Goal: Obtain resource: Obtain resource

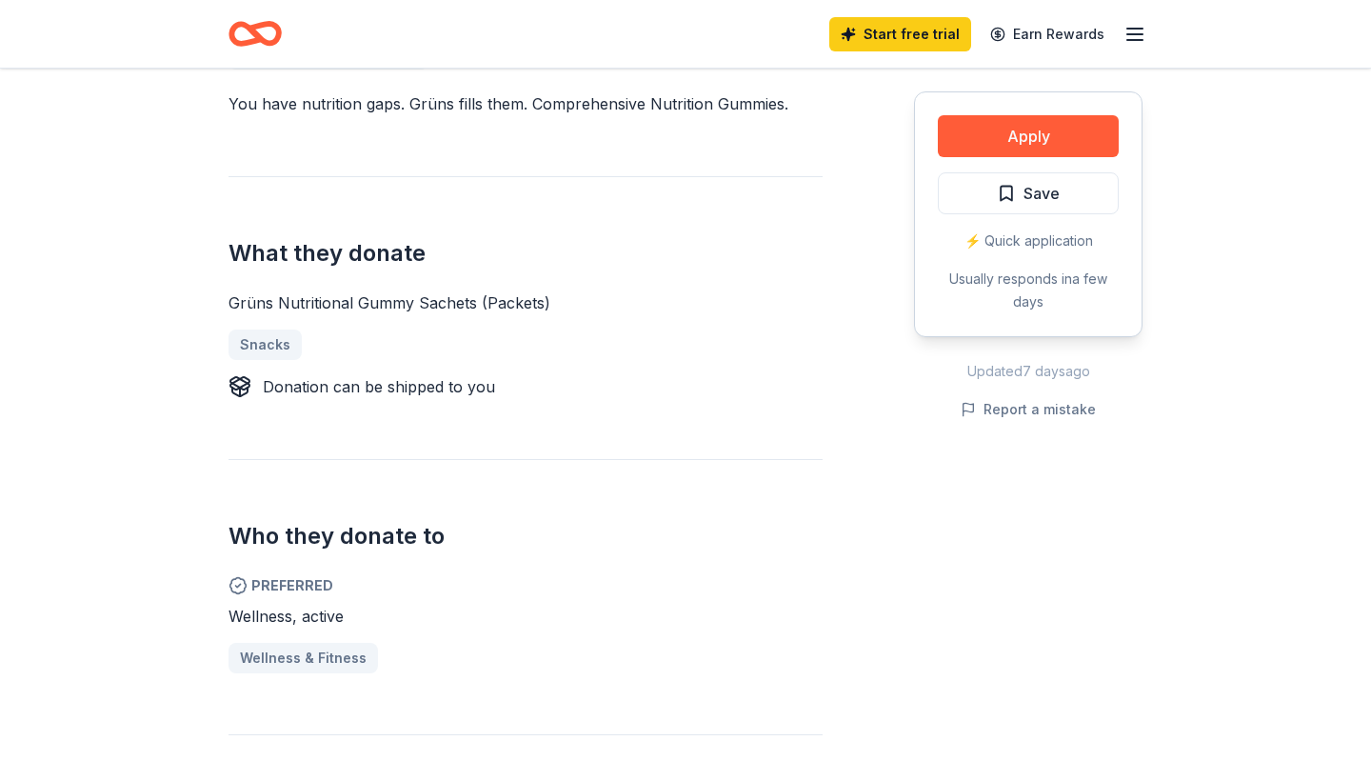
scroll to position [591, 0]
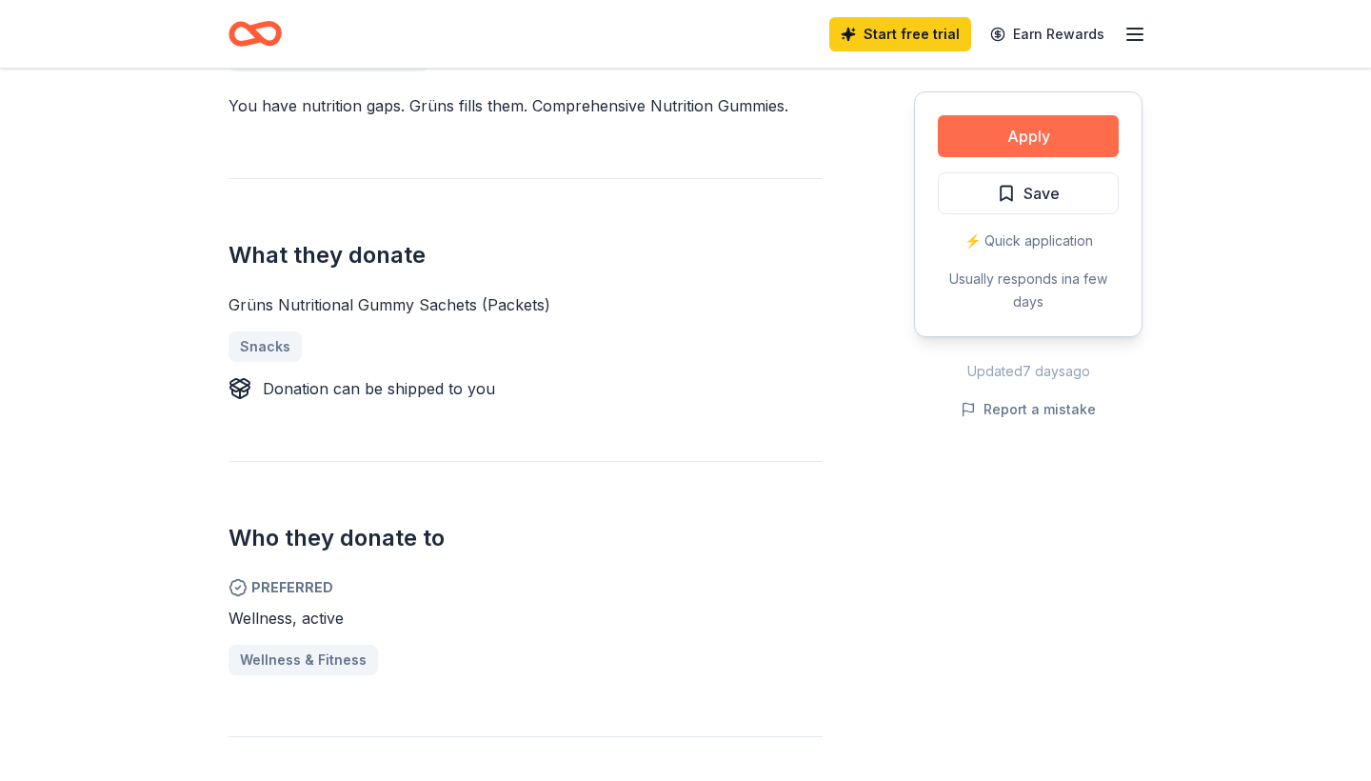
click at [1016, 143] on button "Apply" at bounding box center [1028, 136] width 181 height 42
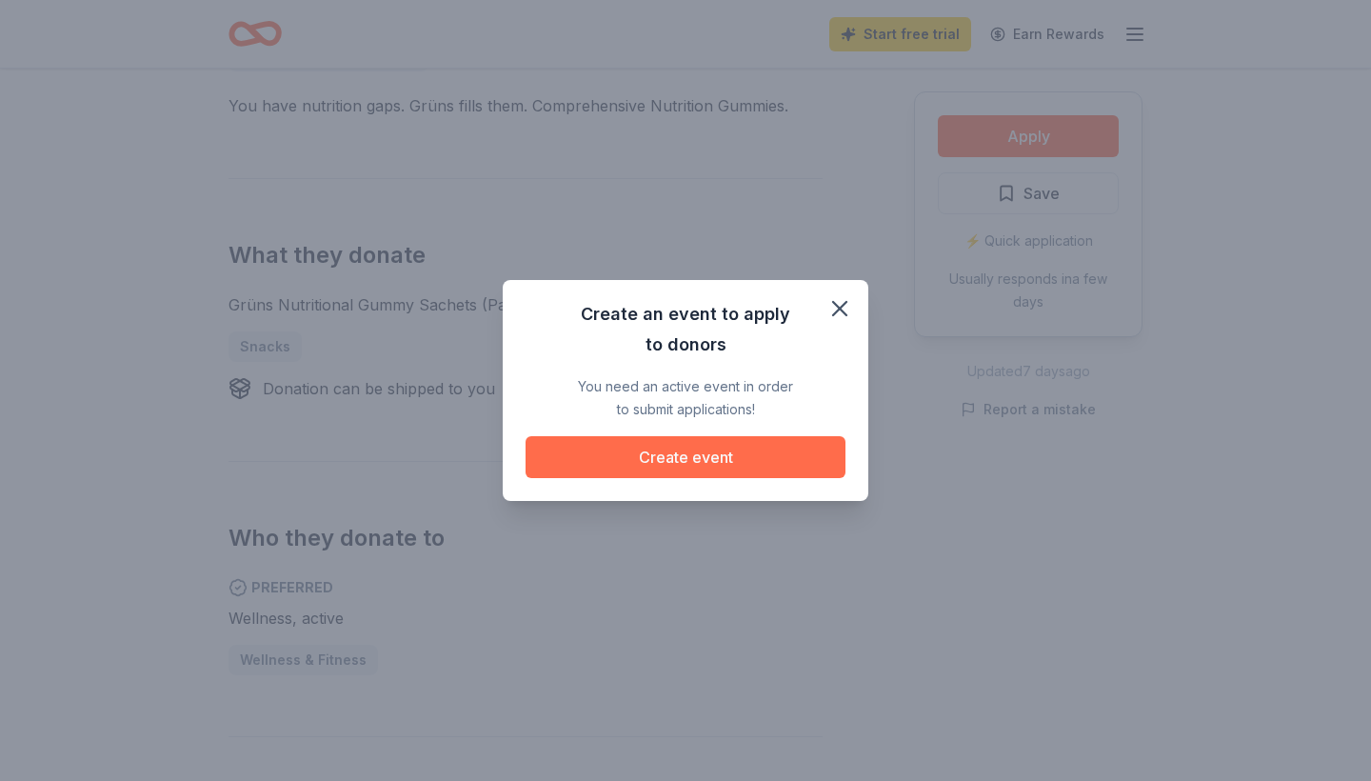
click at [730, 463] on button "Create event" at bounding box center [685, 457] width 320 height 42
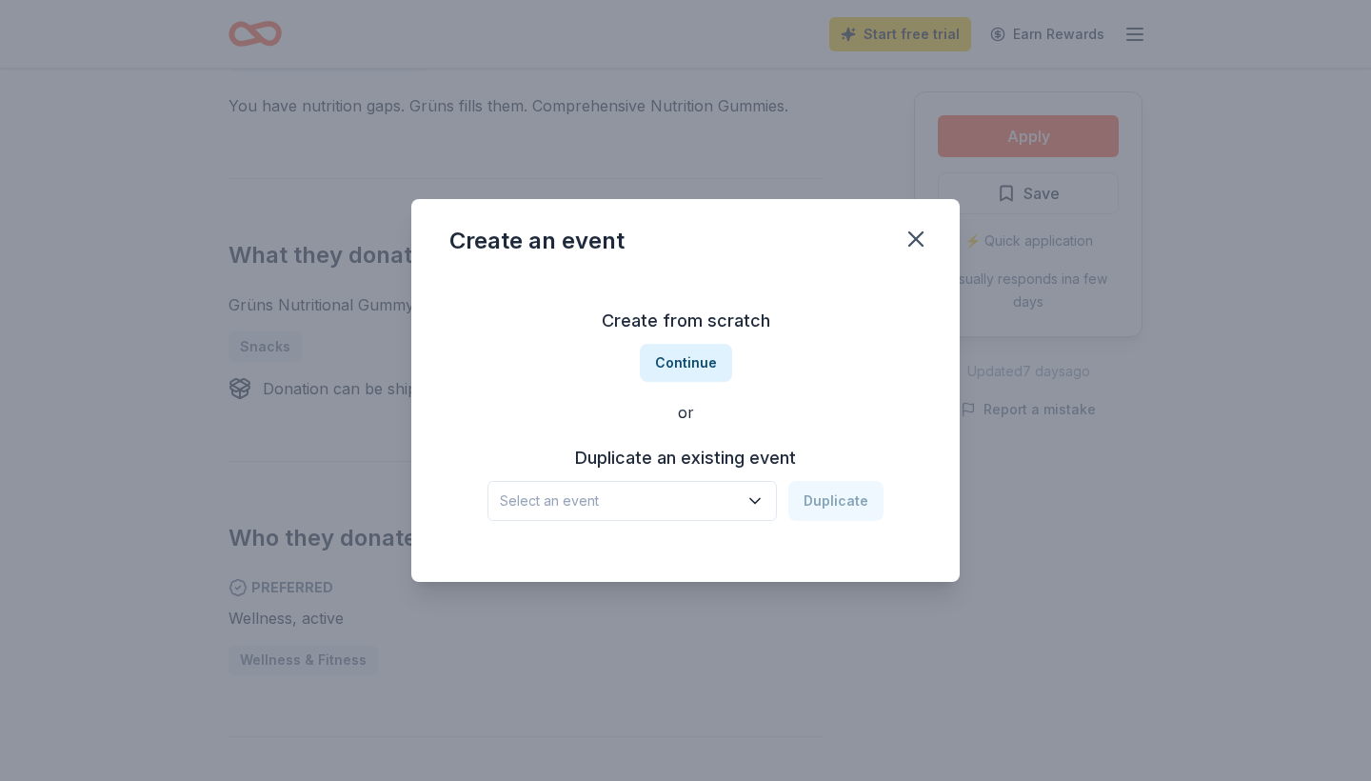
click at [723, 494] on span "Select an event" at bounding box center [619, 500] width 238 height 23
click at [749, 390] on div "Create from scratch Continue or Duplicate an existing event Select an event Dup…" at bounding box center [685, 413] width 472 height 276
click at [696, 371] on button "Continue" at bounding box center [686, 363] width 92 height 38
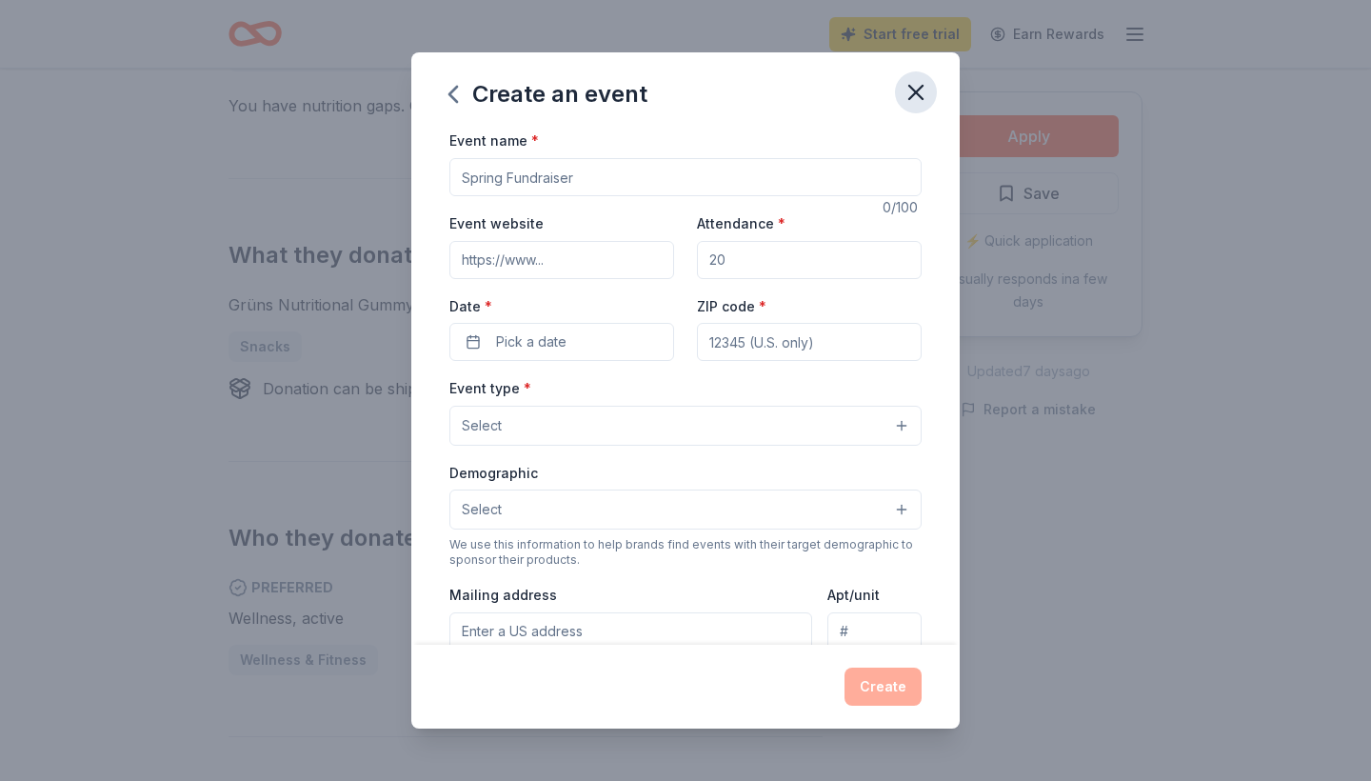
click at [913, 89] on icon "button" at bounding box center [915, 92] width 13 height 13
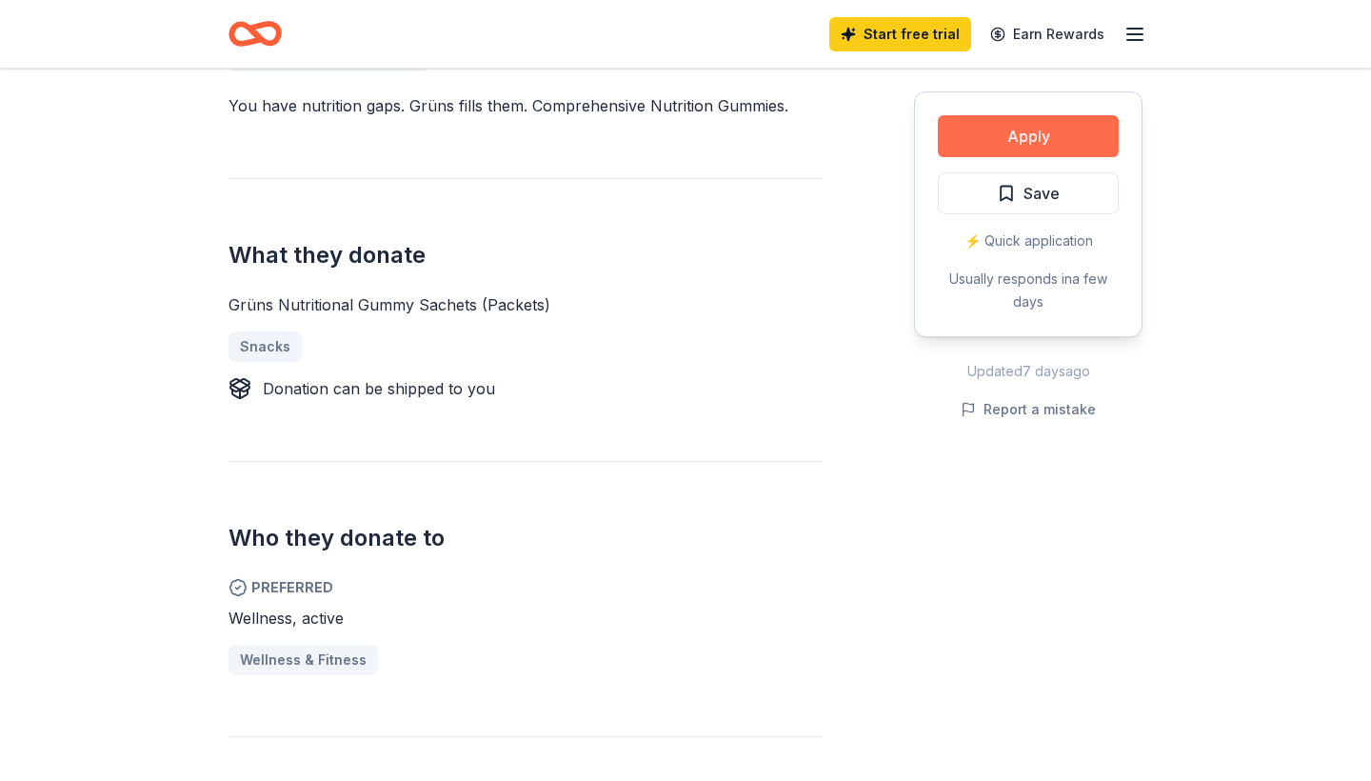
click at [1032, 144] on button "Apply" at bounding box center [1028, 136] width 181 height 42
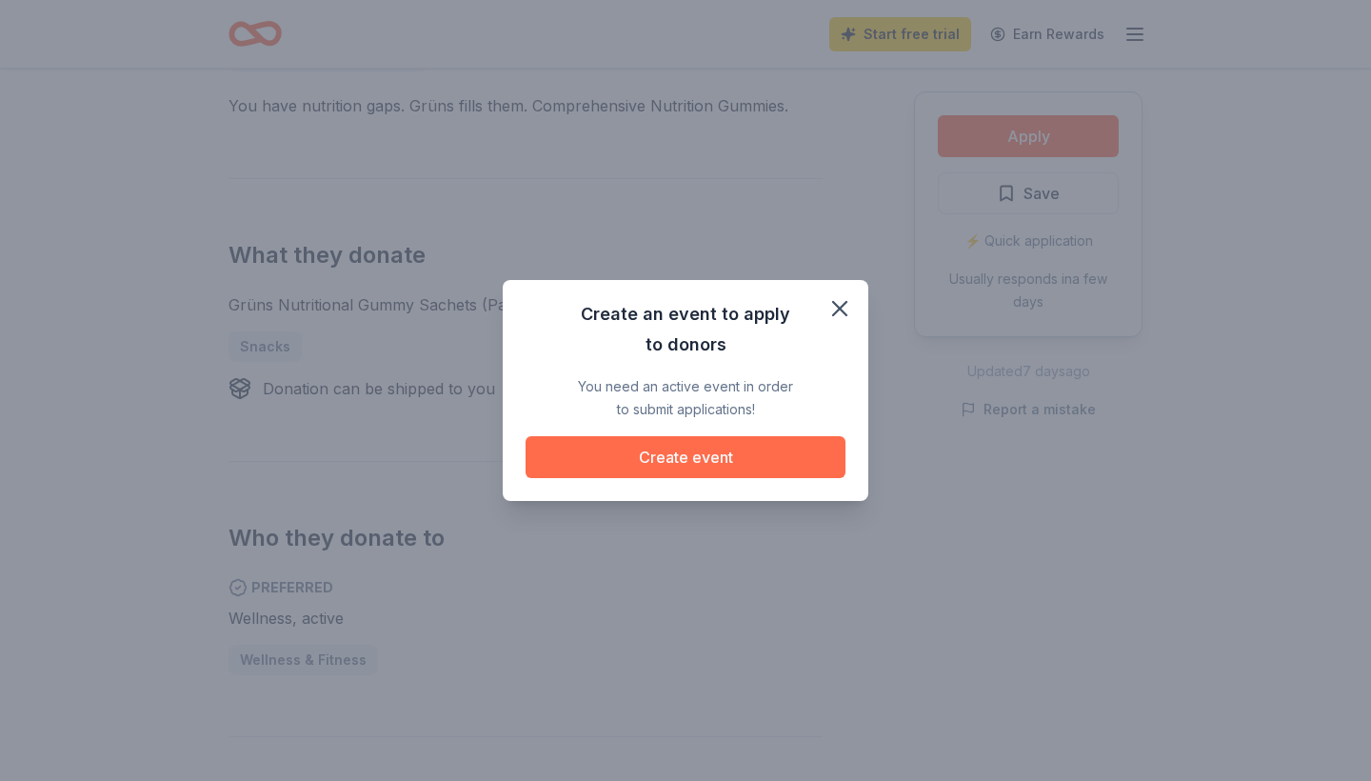
click at [737, 458] on button "Create event" at bounding box center [685, 457] width 320 height 42
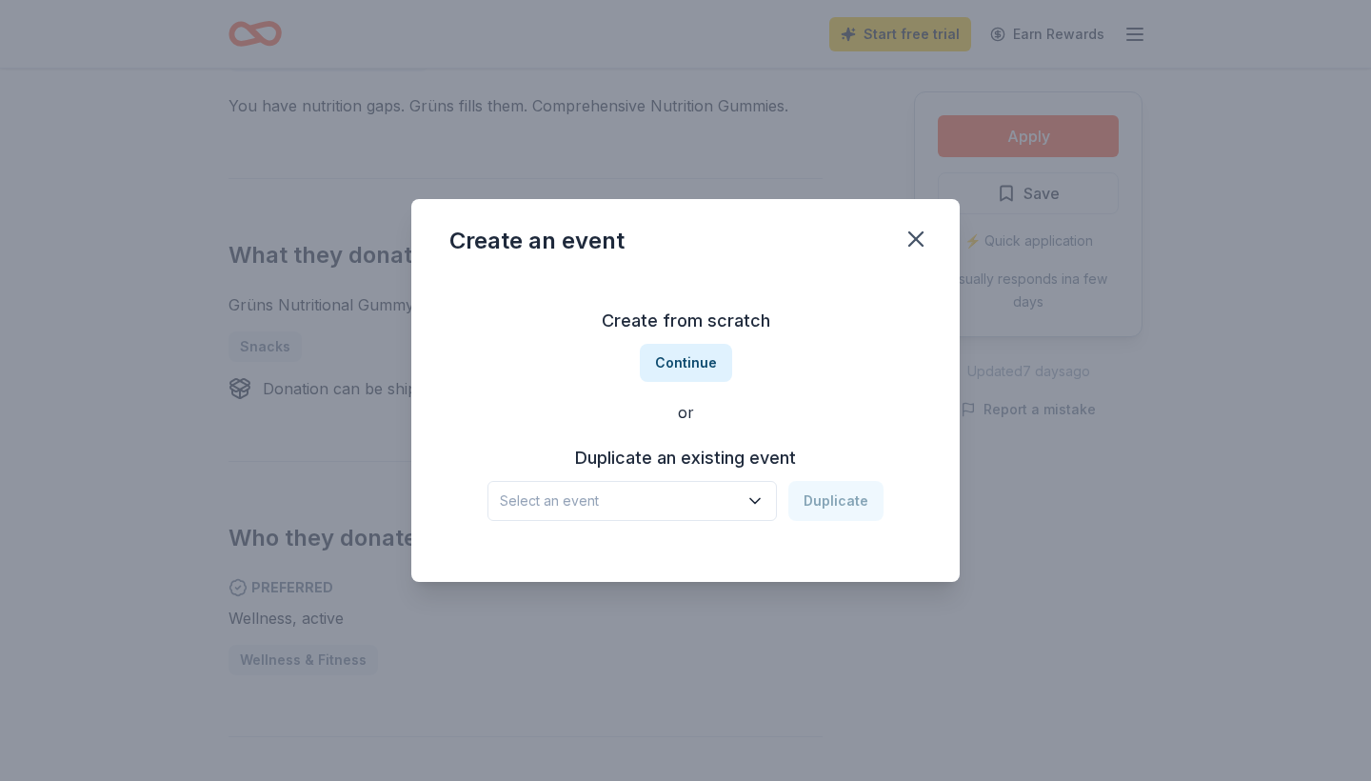
click at [665, 497] on span "Select an event" at bounding box center [619, 500] width 238 height 23
click at [650, 560] on div "Spring Benefit and Auction" at bounding box center [623, 552] width 233 height 23
click at [828, 505] on button "Duplicate" at bounding box center [835, 501] width 95 height 40
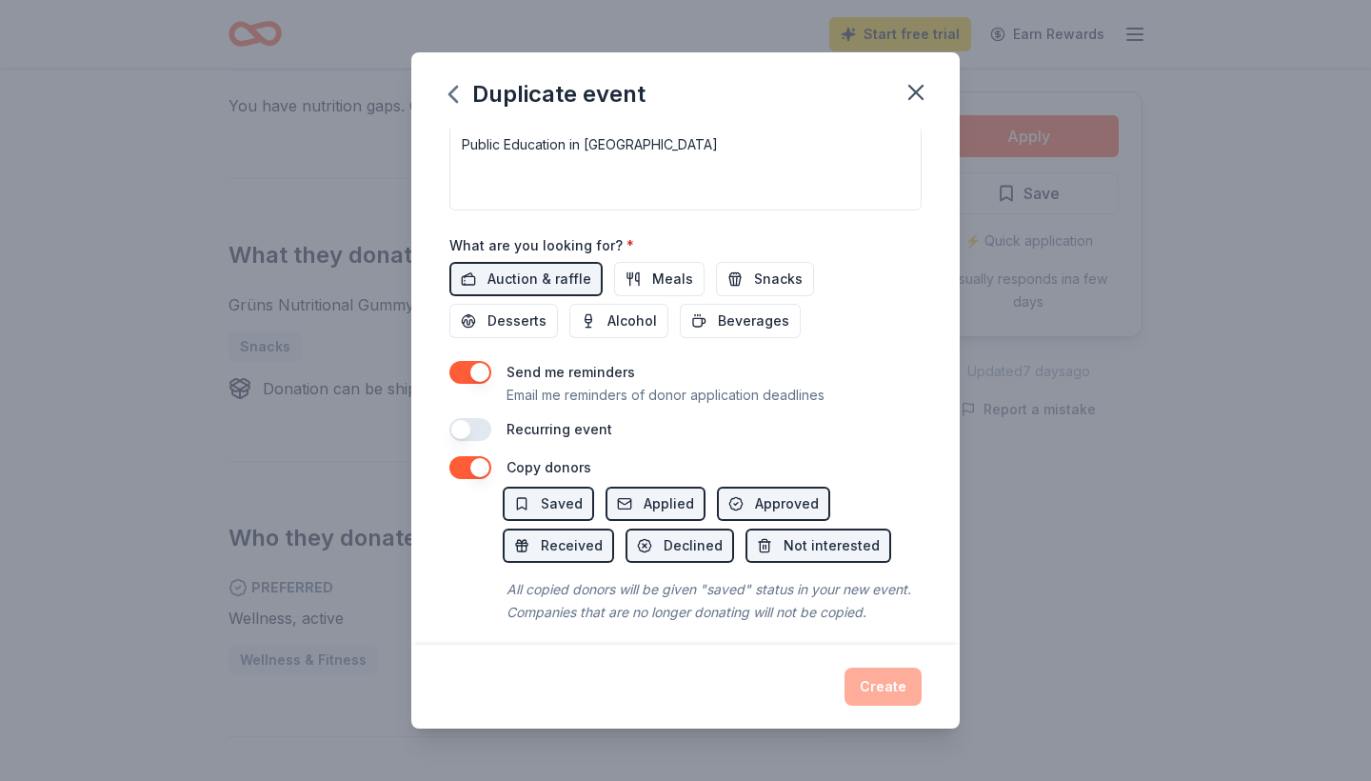
scroll to position [570, 0]
drag, startPoint x: 941, startPoint y: 297, endPoint x: 888, endPoint y: 212, distance: 99.6
click at [888, 212] on div "Event name * Spring Benefit and Auction 26 /100 Event website Attendance * 100 …" at bounding box center [685, 386] width 548 height 515
click at [754, 281] on span "Snacks" at bounding box center [778, 279] width 49 height 23
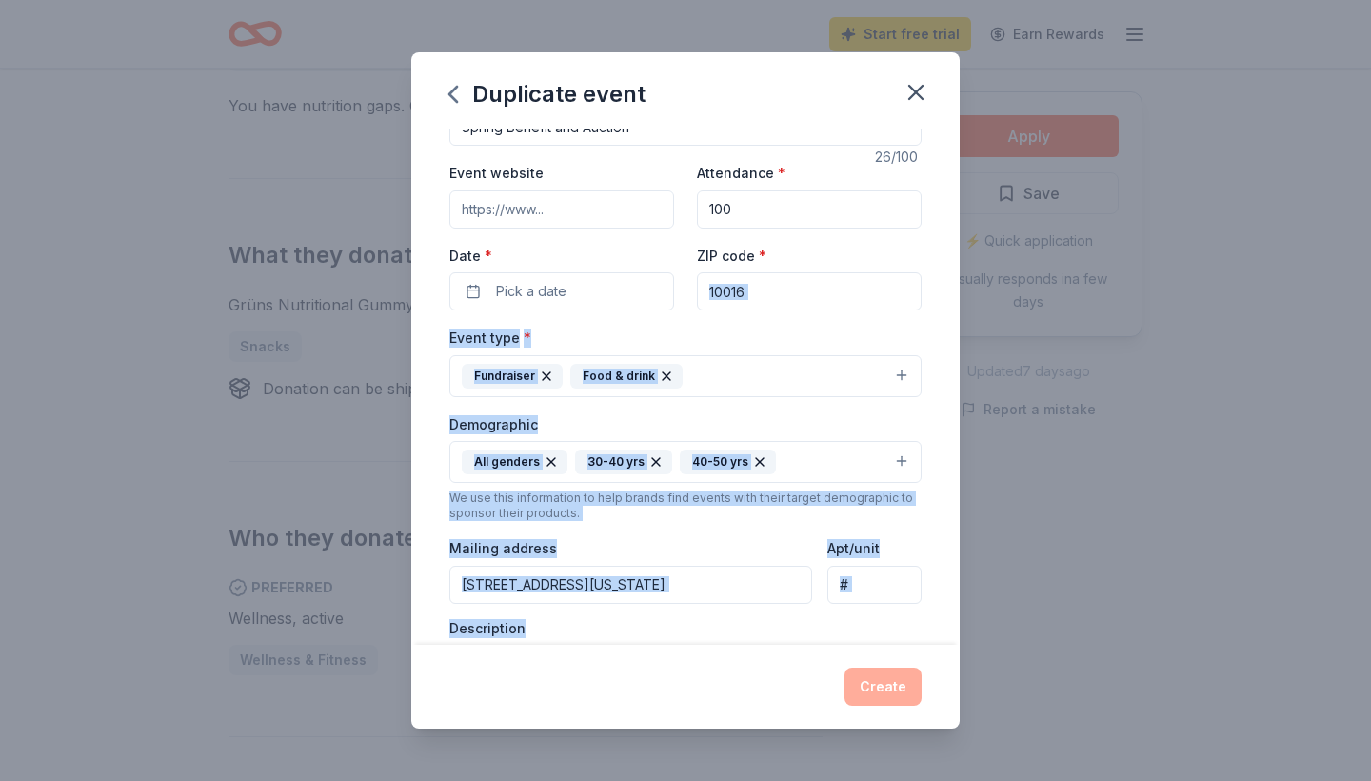
scroll to position [47, 0]
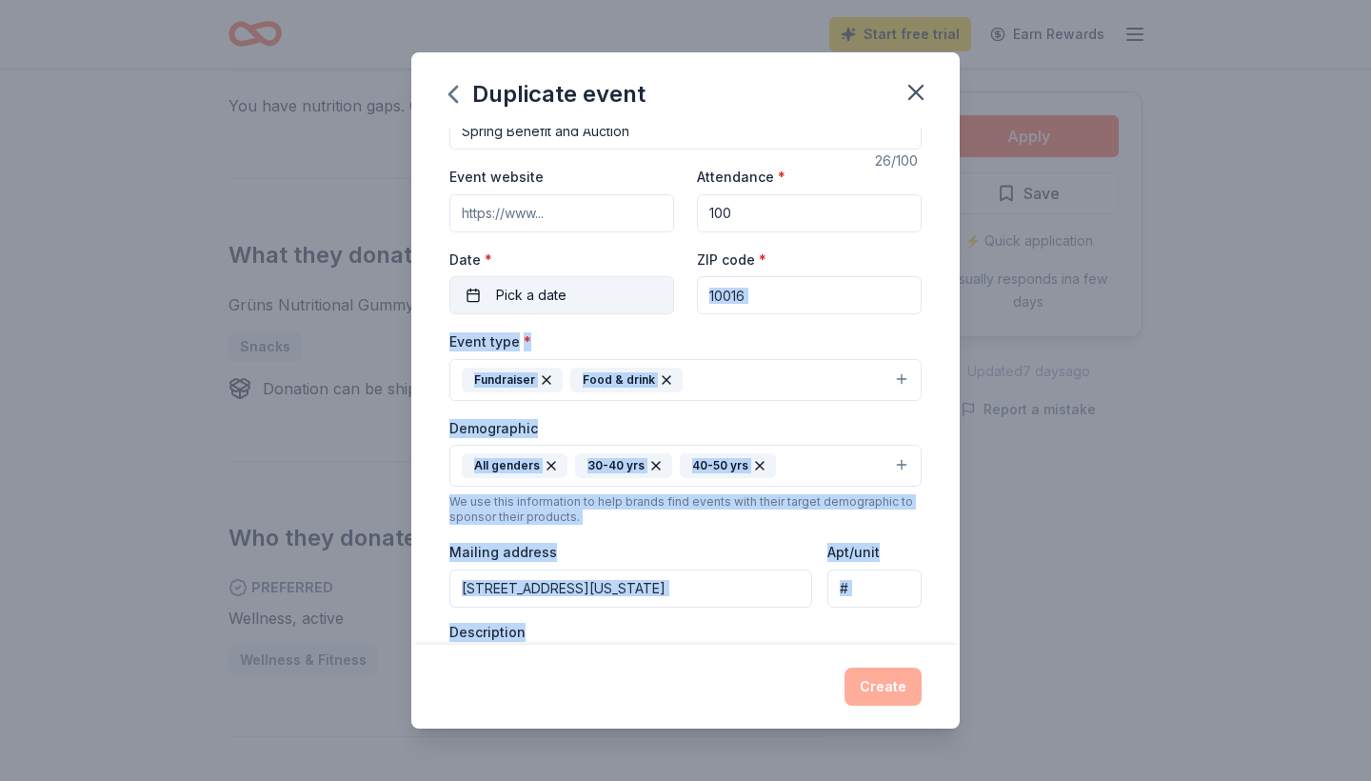
click at [557, 300] on span "Pick a date" at bounding box center [531, 295] width 70 height 23
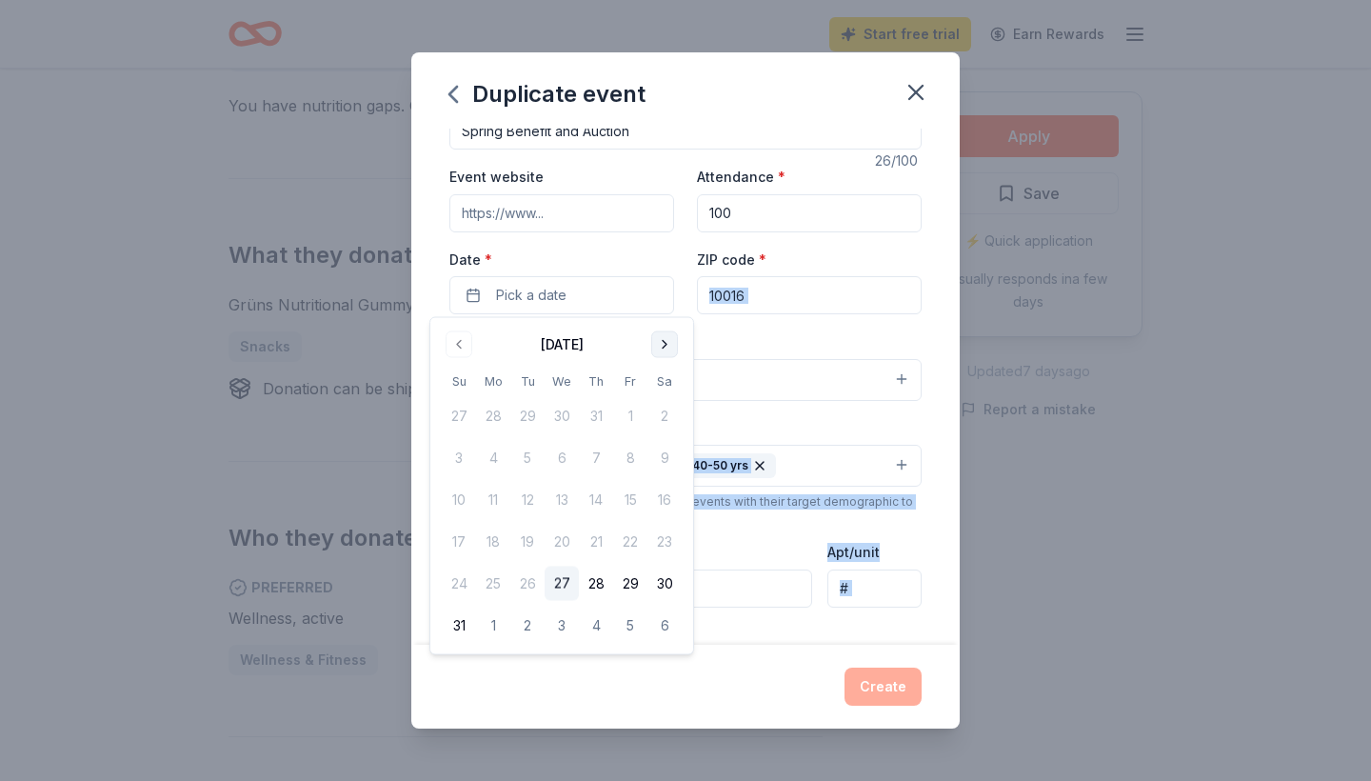
click at [664, 348] on button "Go to next month" at bounding box center [664, 344] width 27 height 27
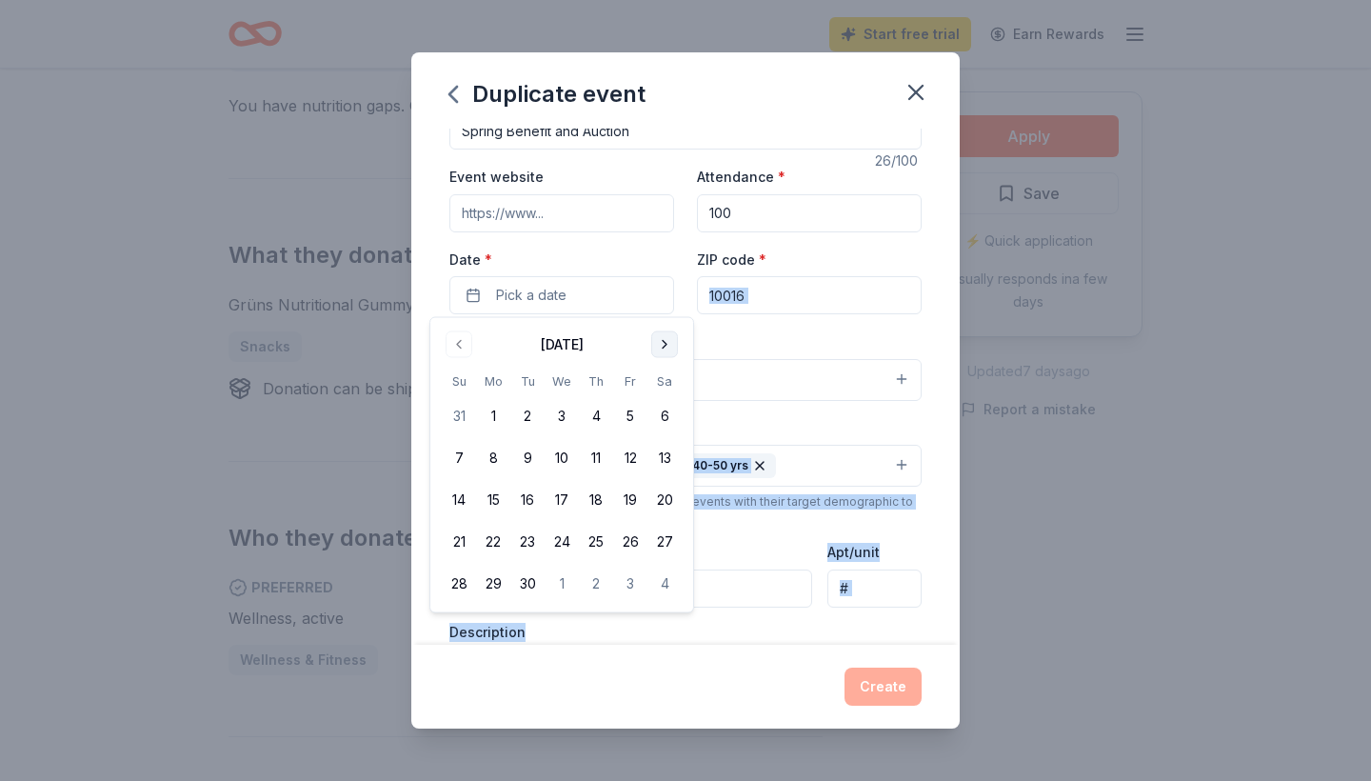
click at [664, 348] on button "Go to next month" at bounding box center [664, 344] width 27 height 27
click at [599, 582] on button "30" at bounding box center [596, 583] width 34 height 34
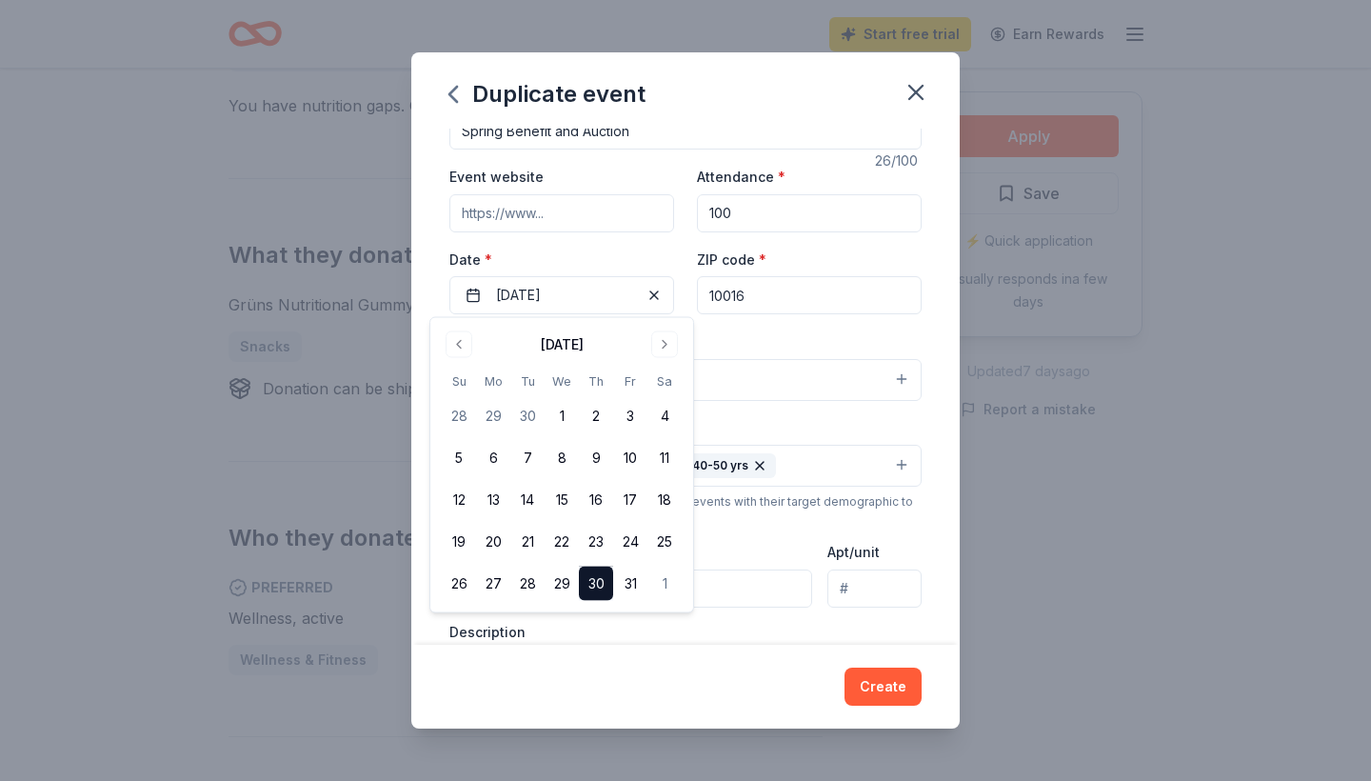
scroll to position [39, 0]
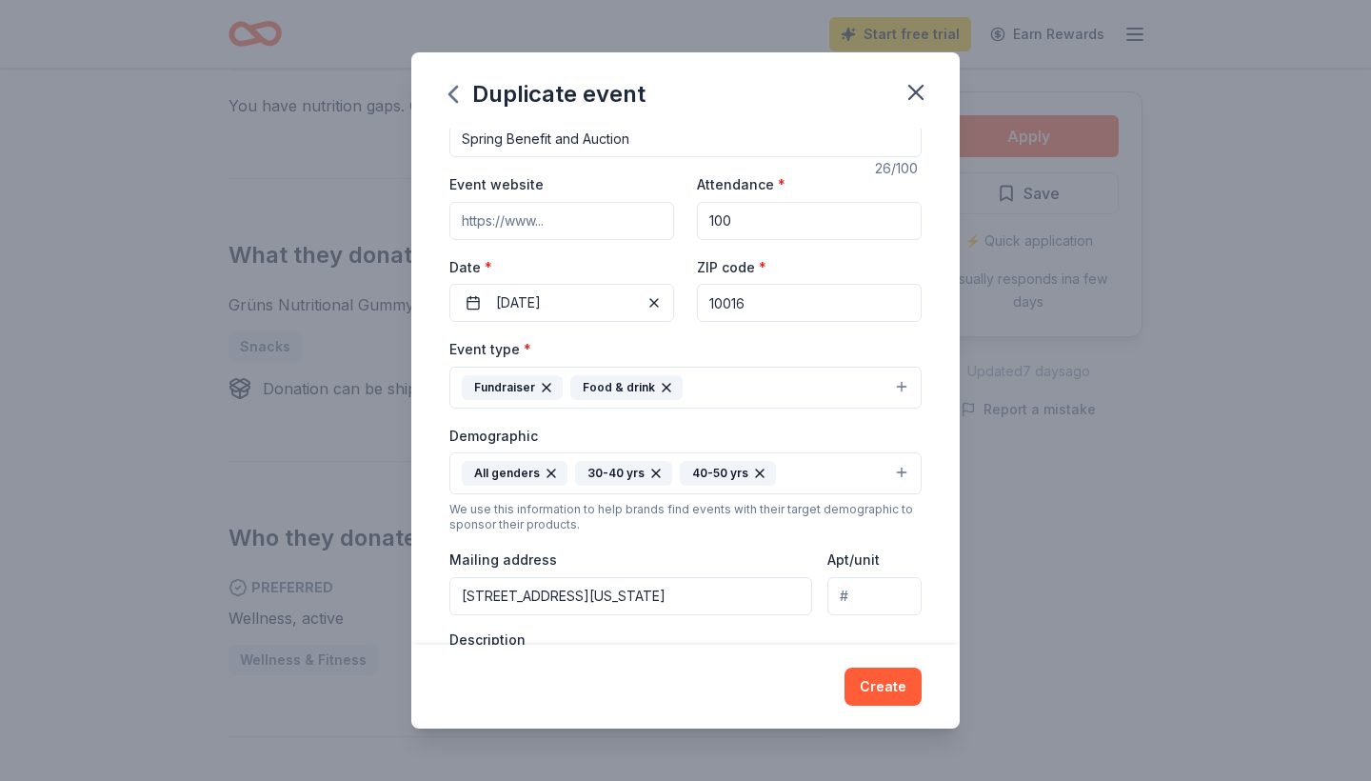
click at [570, 139] on input "Spring Benefit and Auction" at bounding box center [685, 138] width 472 height 38
type input "[DATE] Party"
click at [870, 677] on button "Create" at bounding box center [882, 686] width 77 height 38
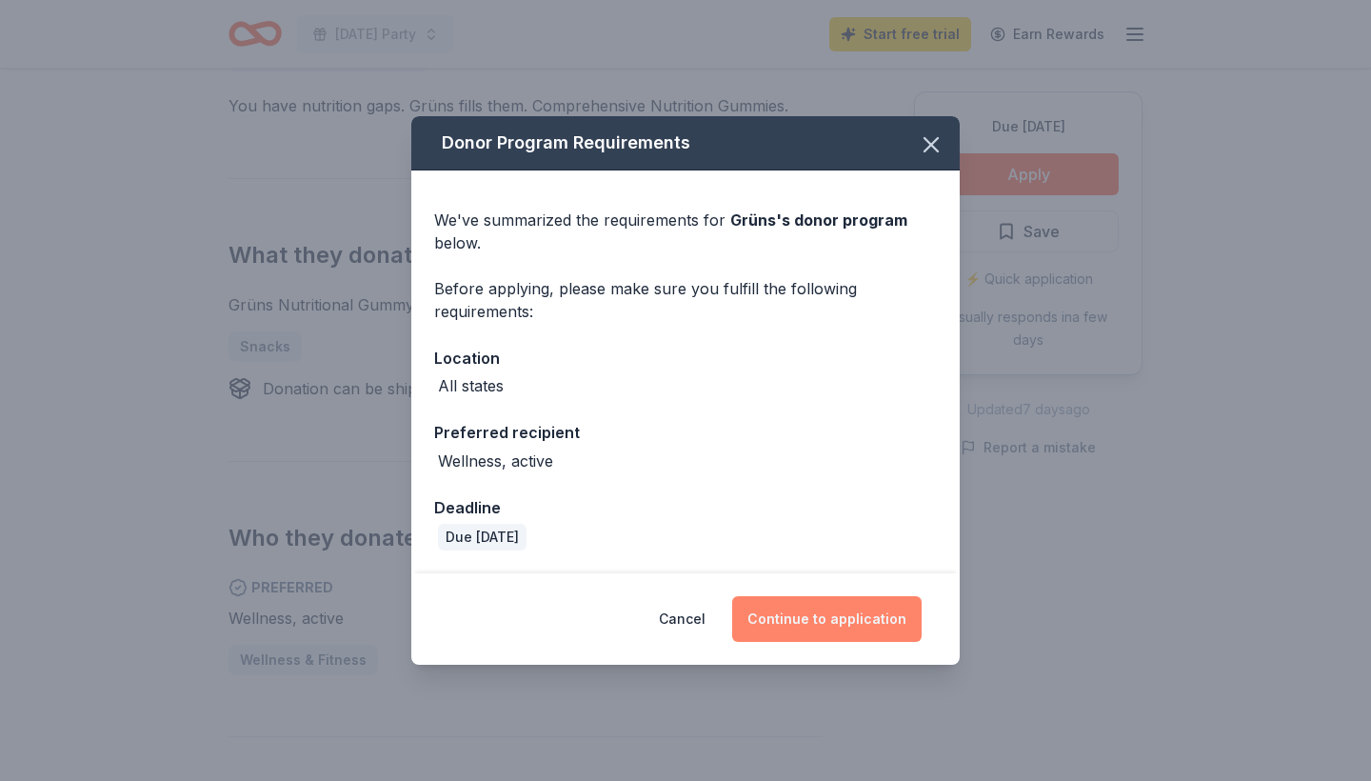
click at [846, 617] on button "Continue to application" at bounding box center [826, 619] width 189 height 46
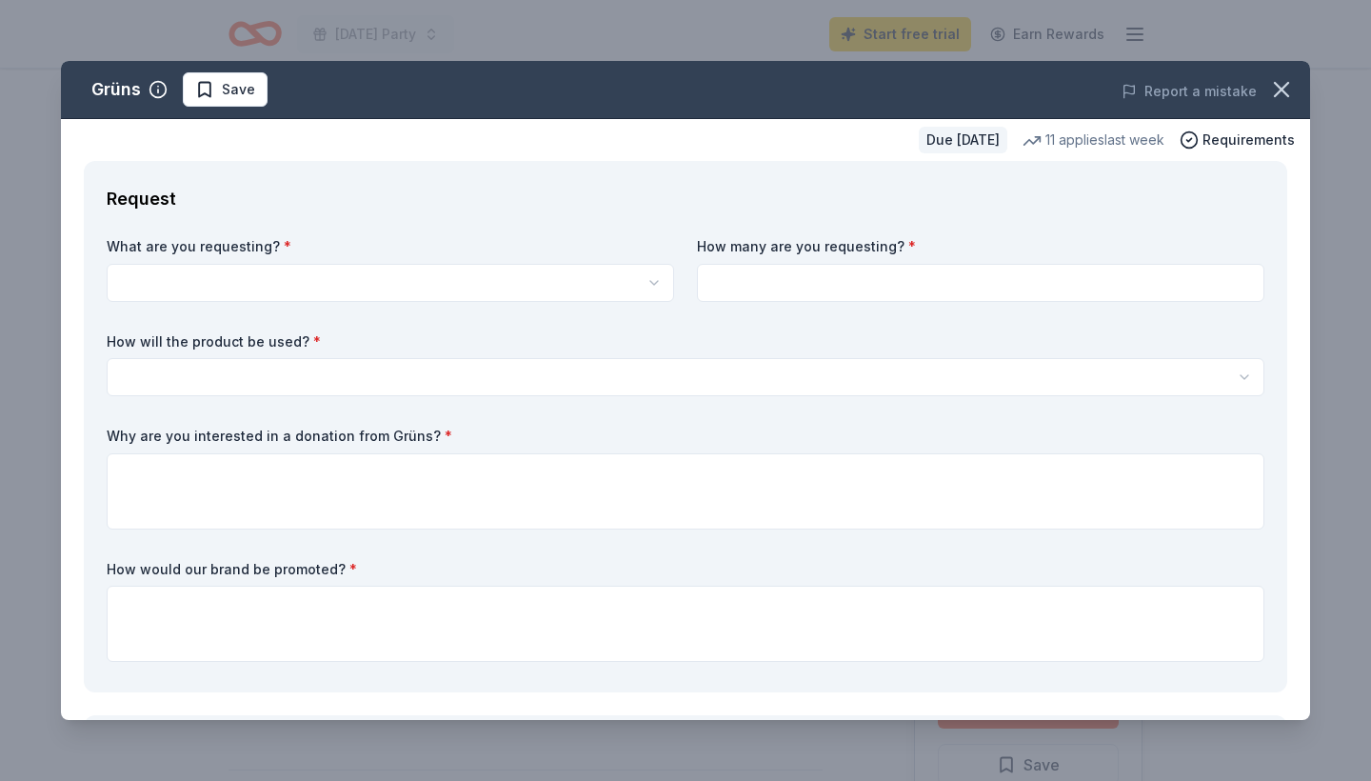
click at [627, 275] on html "[DATE] Party Start free trial Earn Rewards Due [DATE] Share Grüns New 11 applie…" at bounding box center [685, 390] width 1371 height 781
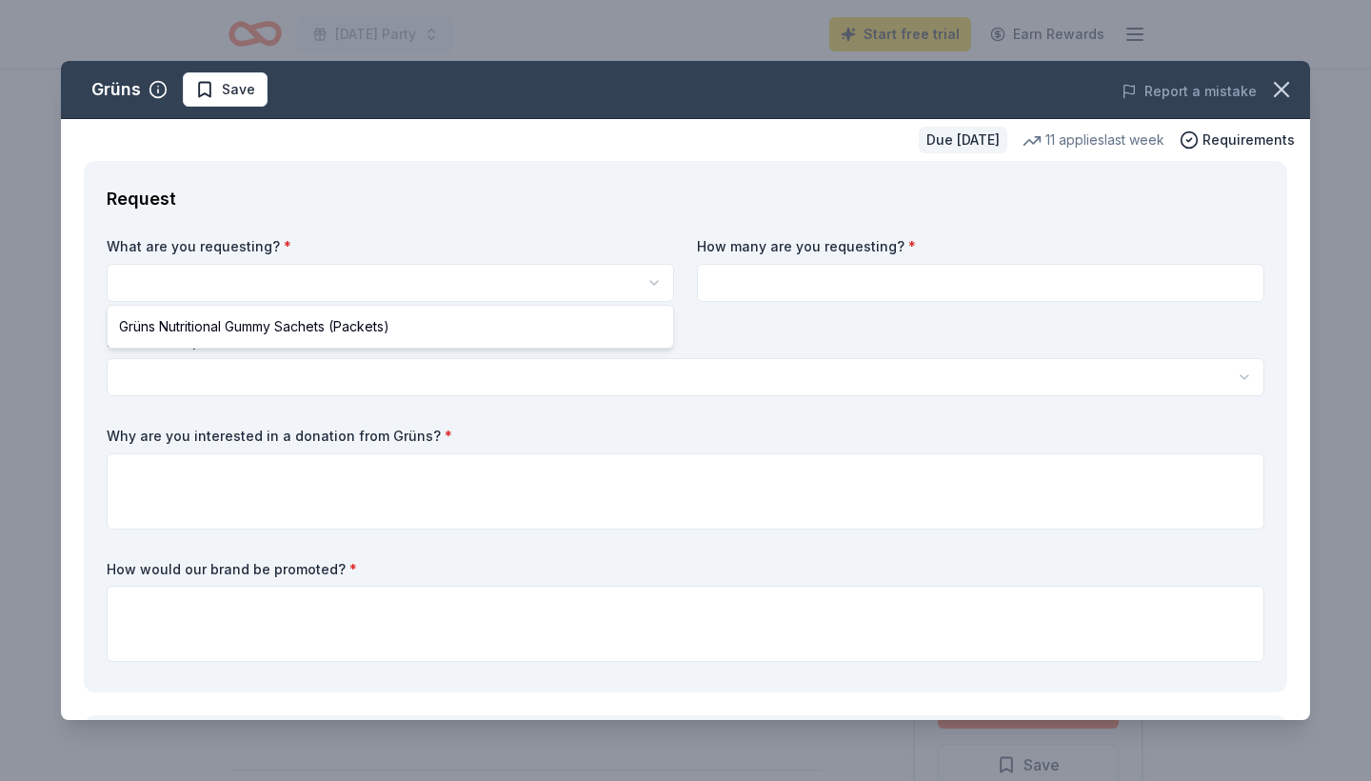
select select "Grüns Nutritional Gummy Sachets (Packets)"
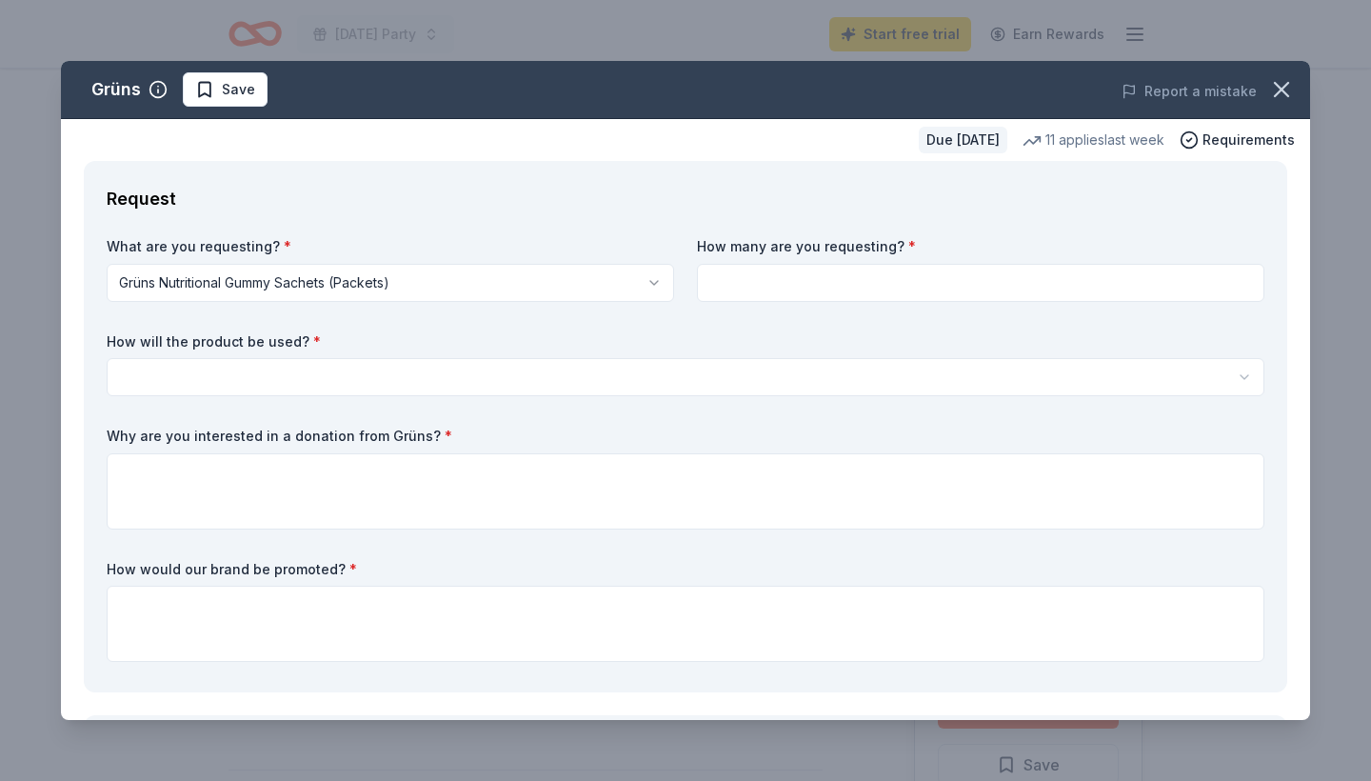
click at [792, 283] on input at bounding box center [980, 283] width 567 height 38
type input "200"
click at [703, 355] on div "How will the product be used? * Silent auction Live auction Raffle / Door prize…" at bounding box center [686, 364] width 1158 height 65
click at [695, 374] on body "[DATE] Party Start free trial Earn Rewards Due [DATE] Share Grüns New 11 applie…" at bounding box center [685, 390] width 1371 height 781
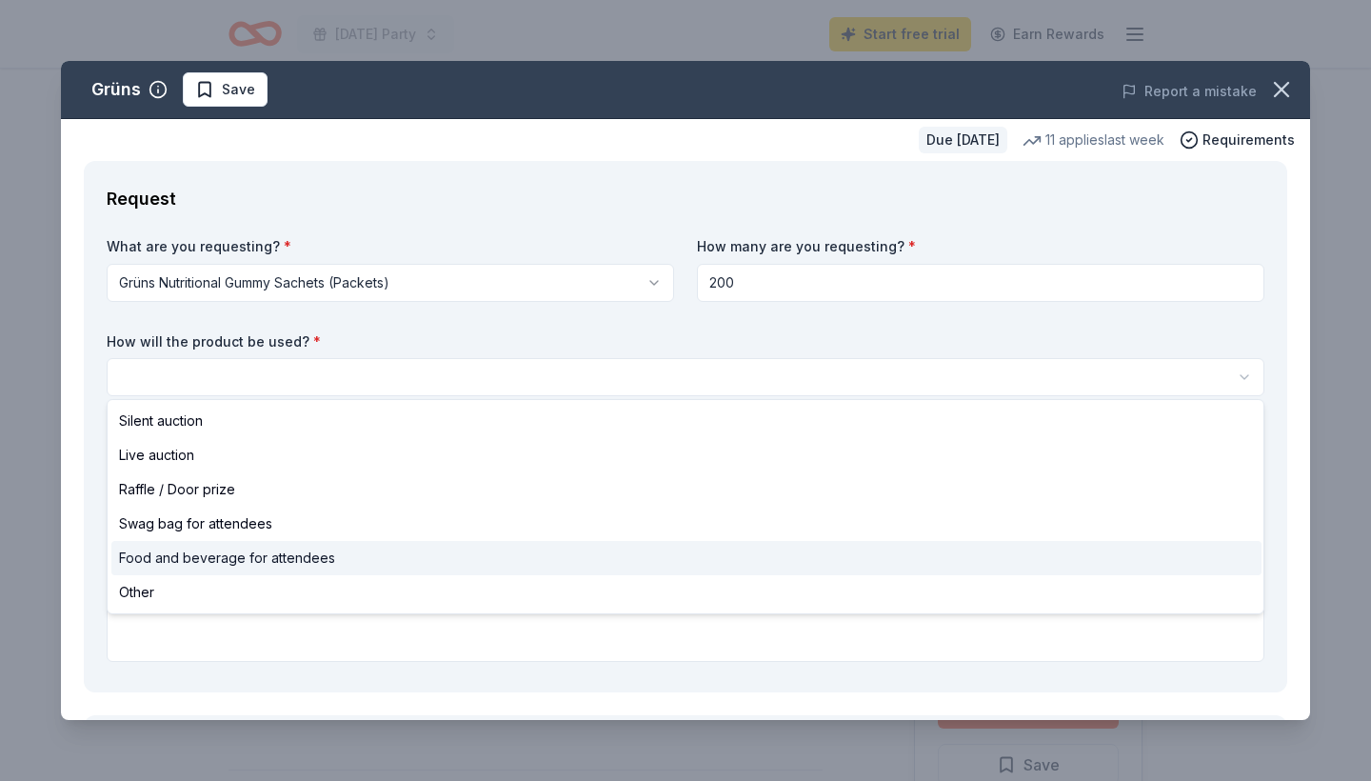
select select "foodAndBeverage"
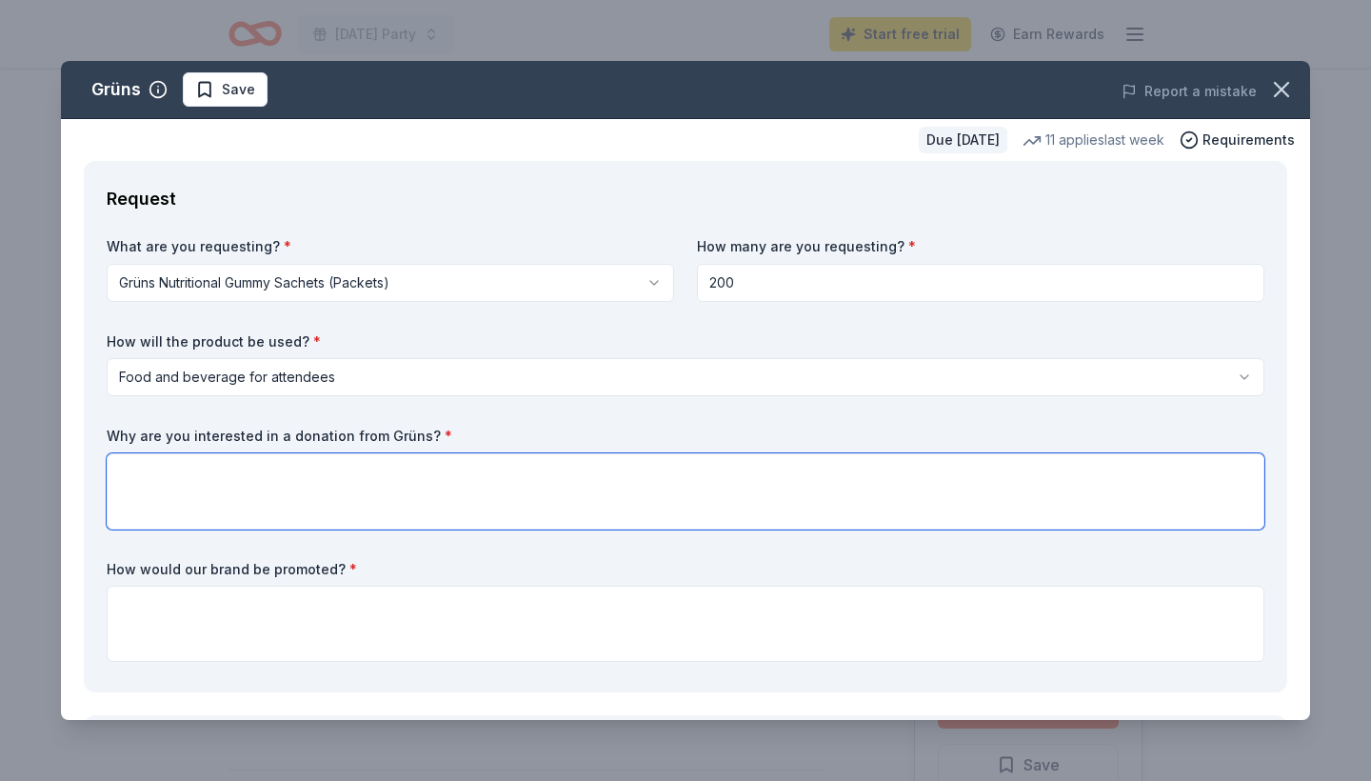
click at [546, 509] on textarea at bounding box center [686, 491] width 1158 height 76
type textarea "Healthy handout for [DATE] Event"
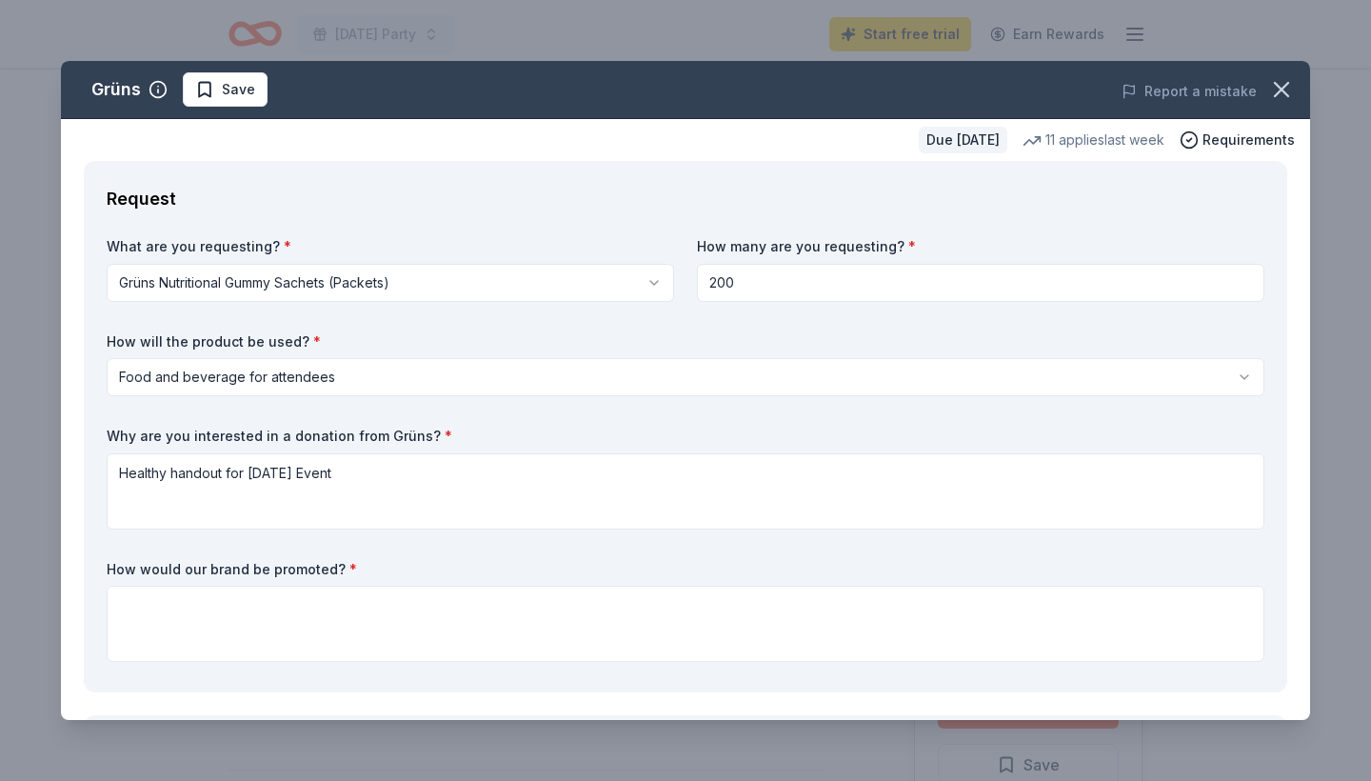
drag, startPoint x: 499, startPoint y: 548, endPoint x: 507, endPoint y: 653, distance: 105.1
click at [507, 653] on div "What are you requesting? * Grüns Nutritional Gummy Sachets (Packets) Grüns Nutr…" at bounding box center [686, 453] width 1158 height 432
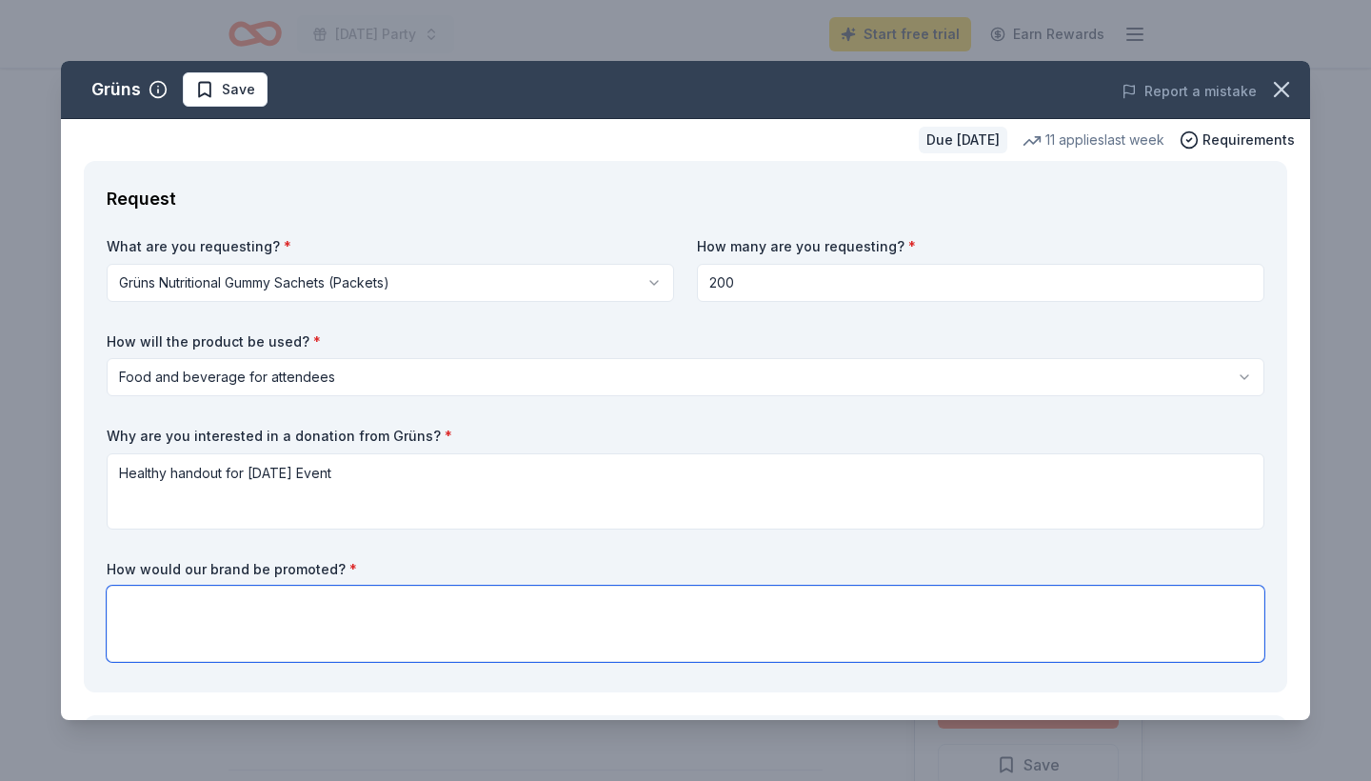
click at [517, 587] on textarea at bounding box center [686, 623] width 1158 height 76
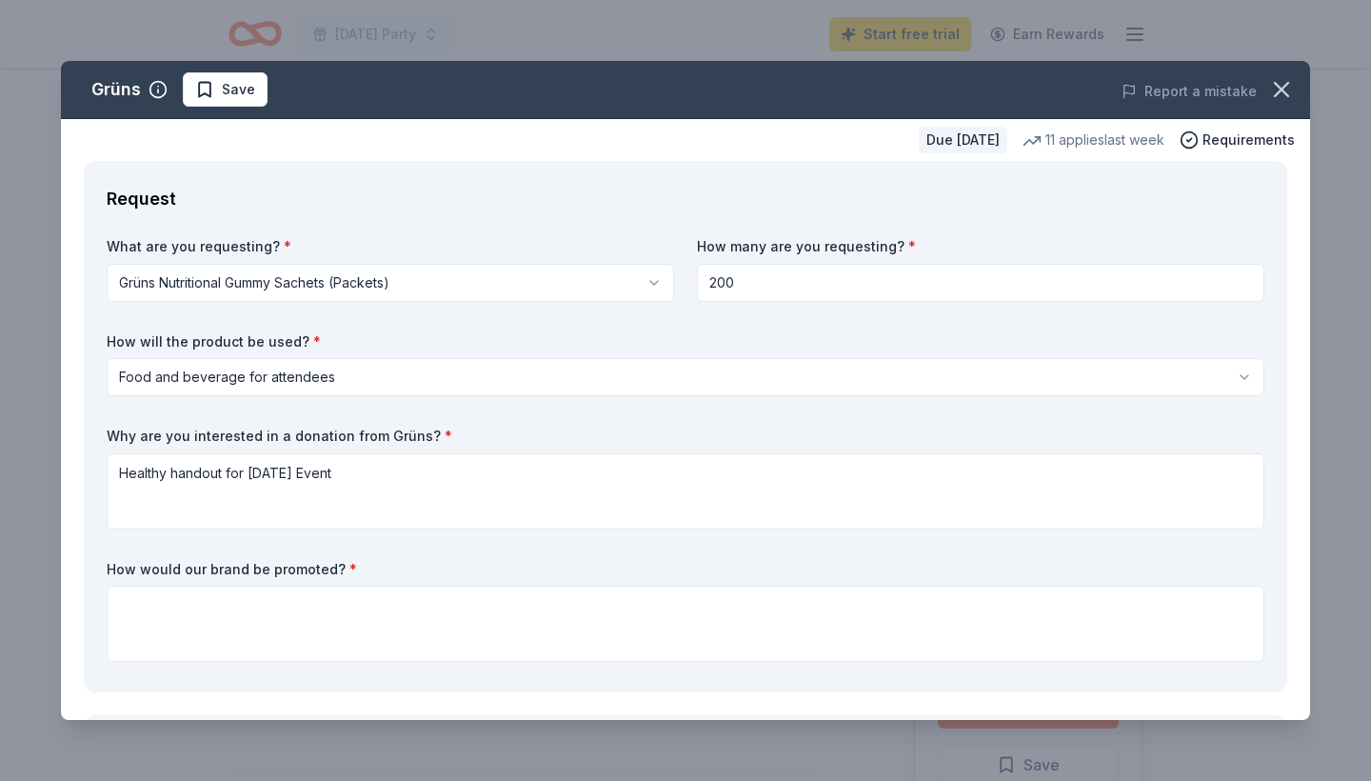
scroll to position [561, 0]
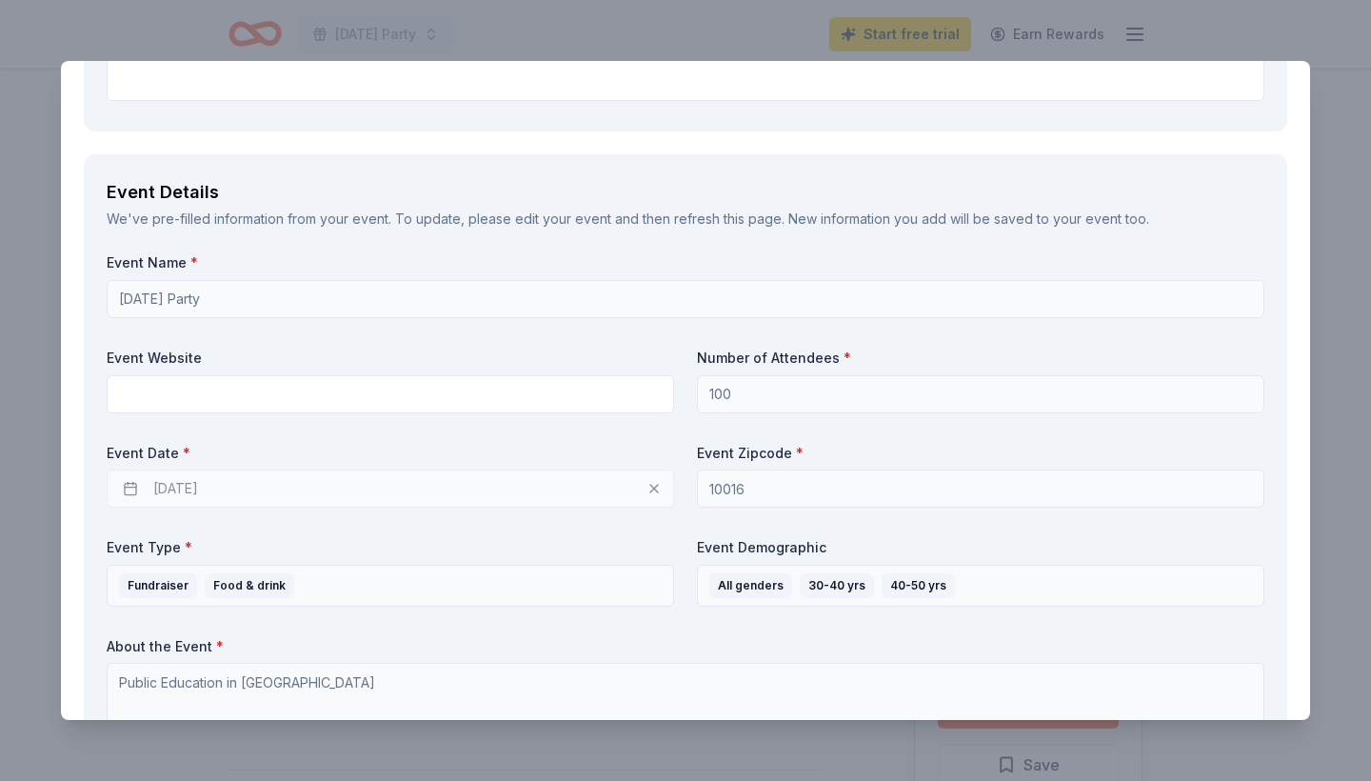
drag, startPoint x: 391, startPoint y: 334, endPoint x: 423, endPoint y: 70, distance: 265.6
drag, startPoint x: 411, startPoint y: 114, endPoint x: 416, endPoint y: 146, distance: 31.8
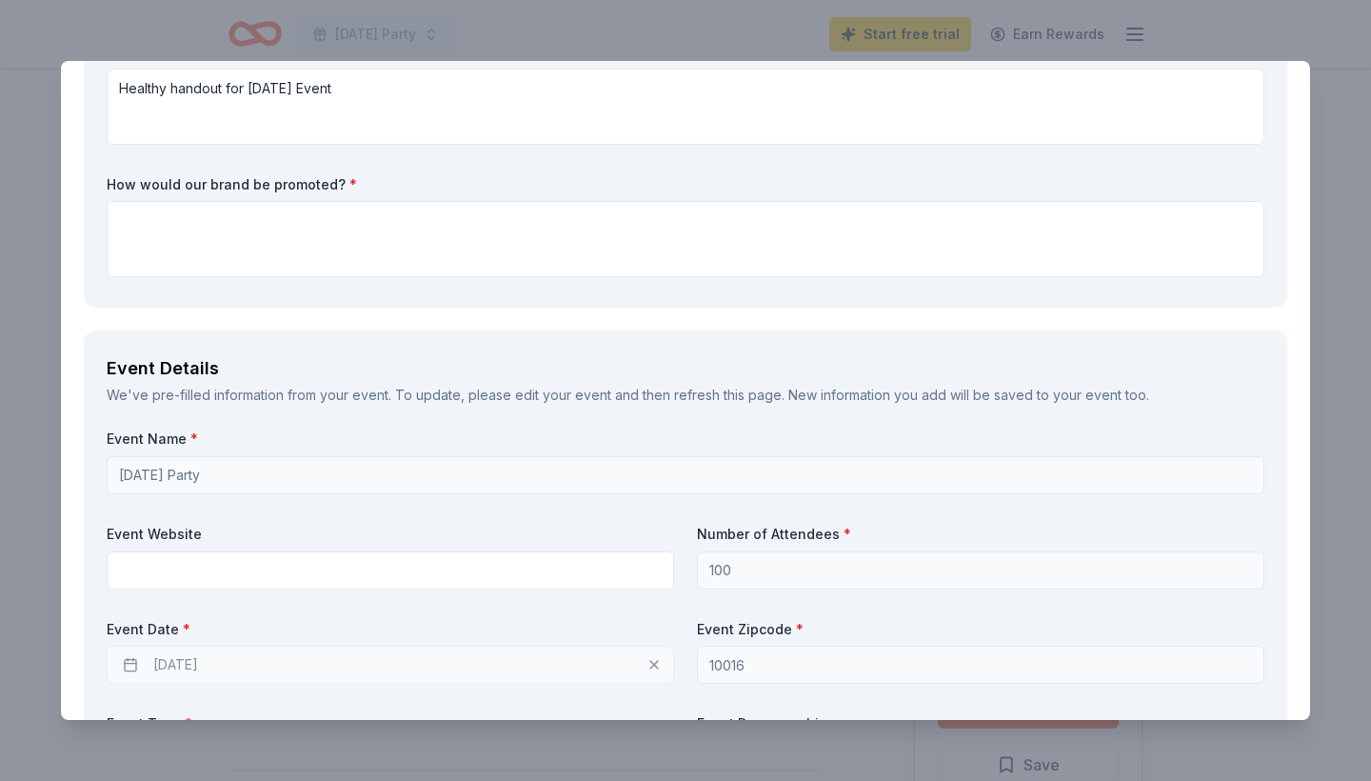
scroll to position [0, 0]
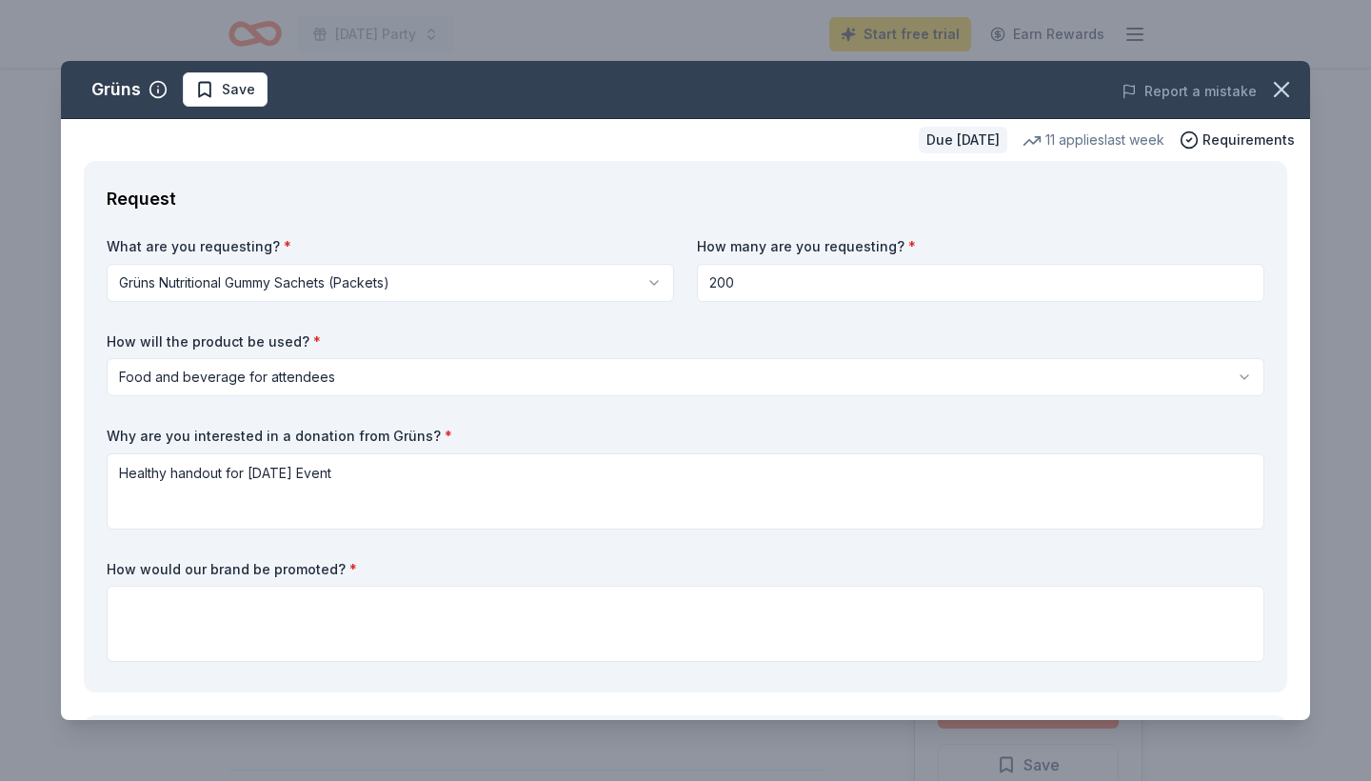
drag, startPoint x: 337, startPoint y: 536, endPoint x: 329, endPoint y: 434, distance: 102.1
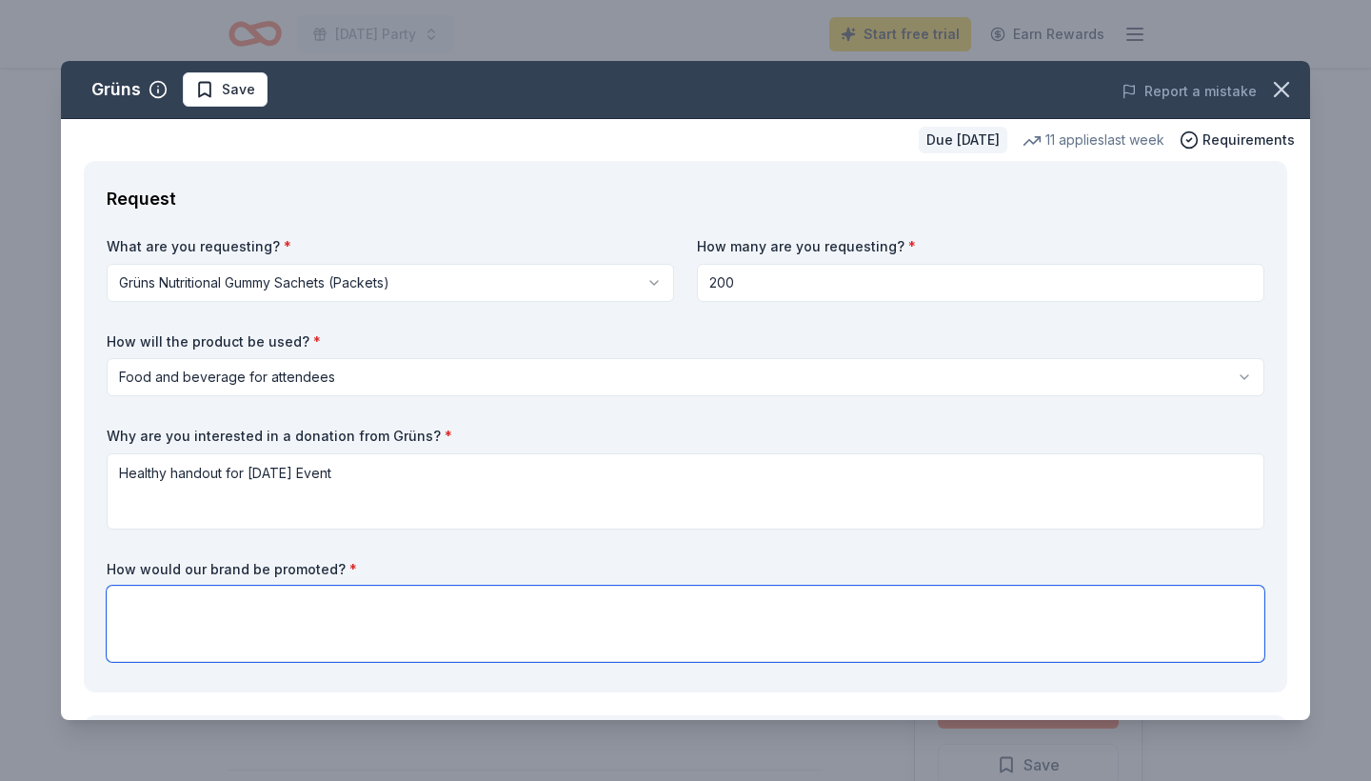
click at [299, 597] on textarea at bounding box center [686, 623] width 1158 height 76
type textarea "In Parent Portal and invite for event"
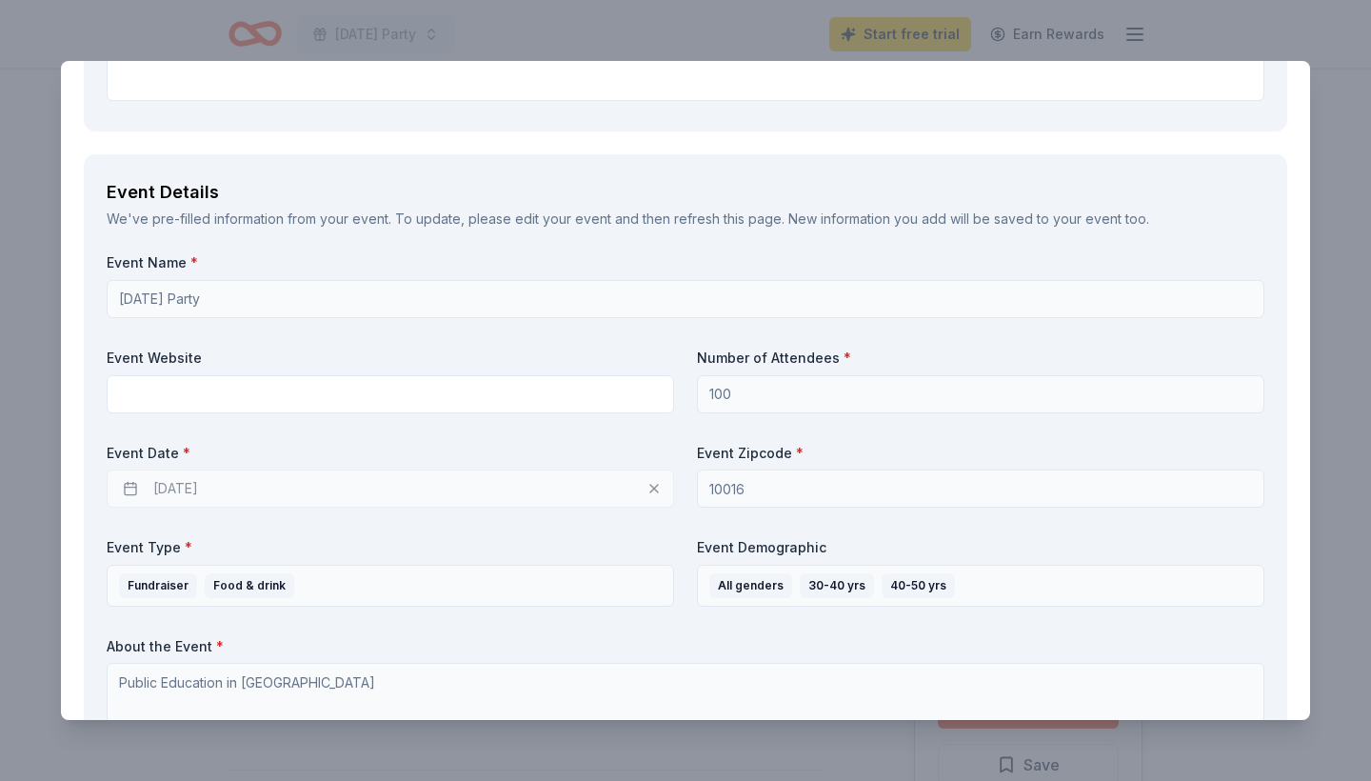
scroll to position [1196, 0]
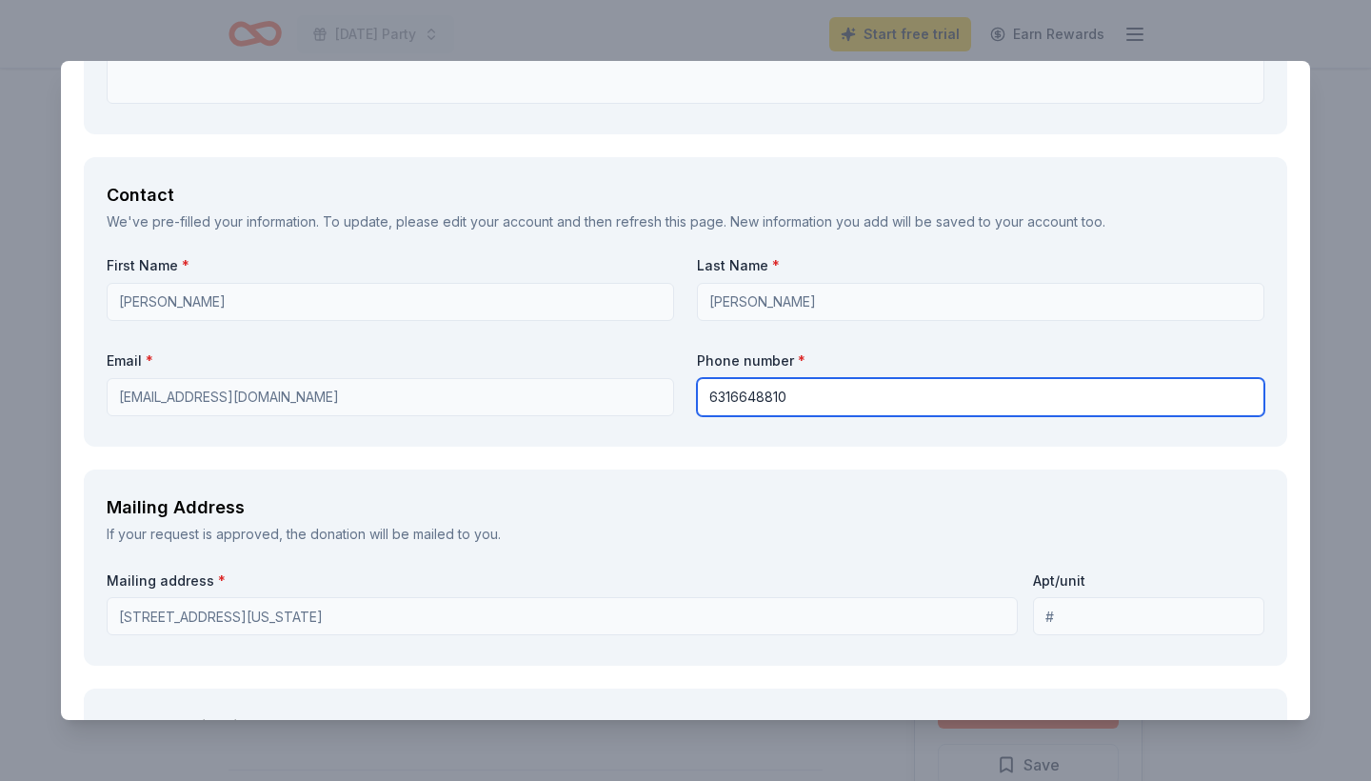
type input "6316648810"
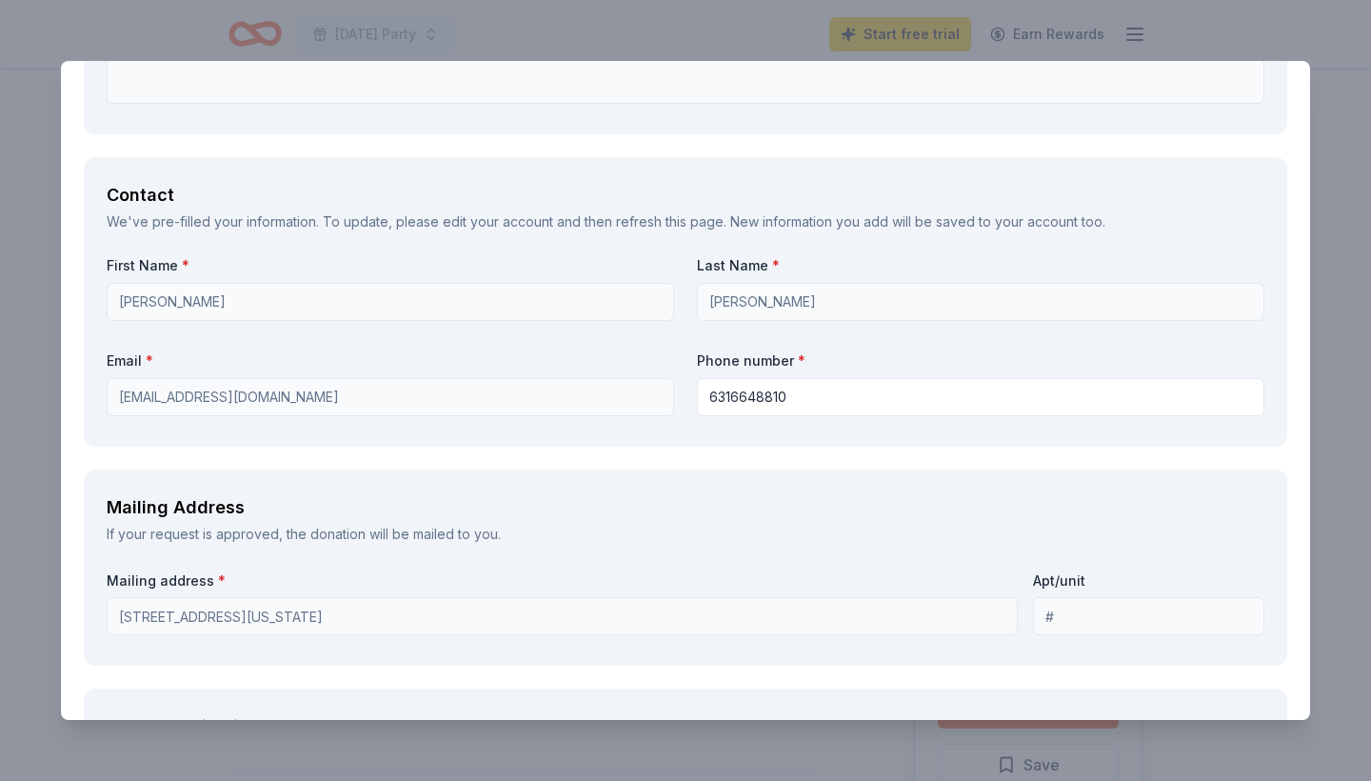
click at [269, 550] on div "Mailing Address If your request is approved, the donation will be mailed to you…" at bounding box center [685, 567] width 1203 height 197
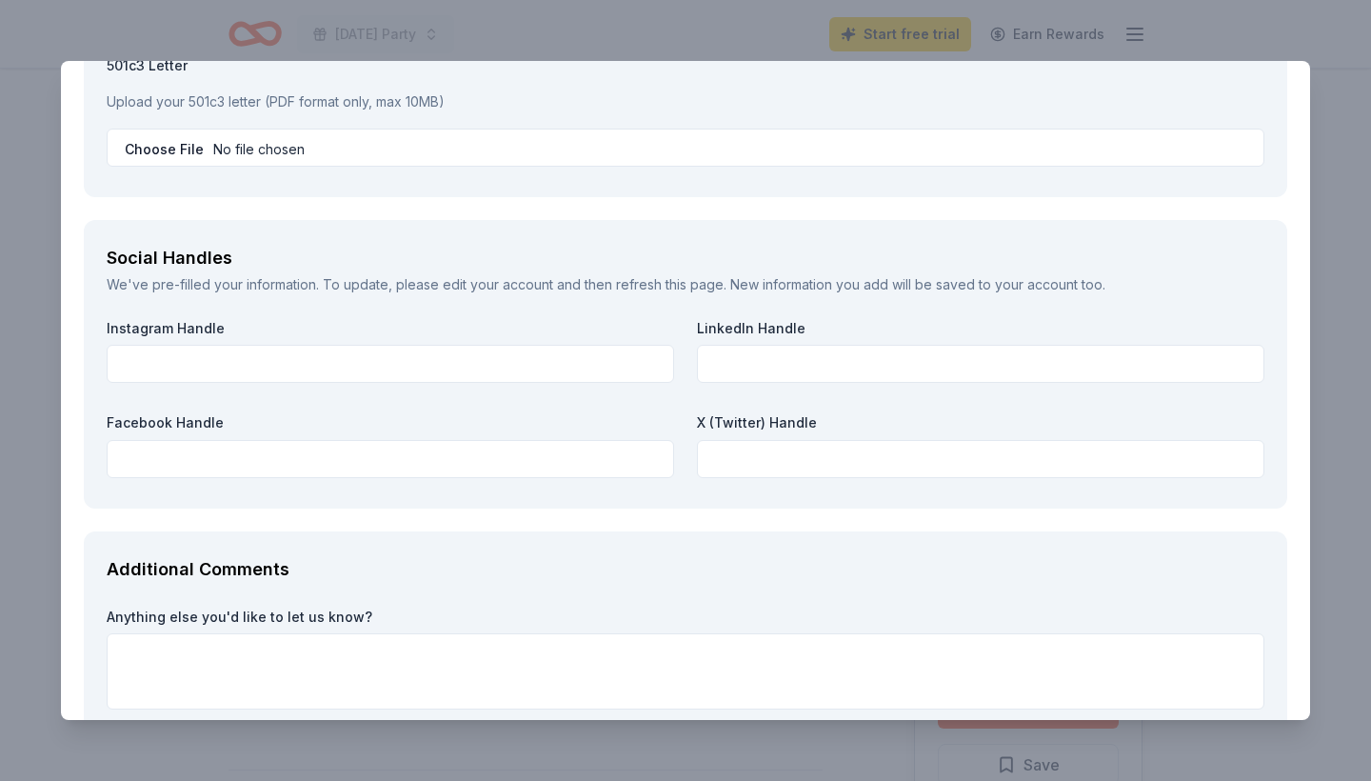
scroll to position [2362, 0]
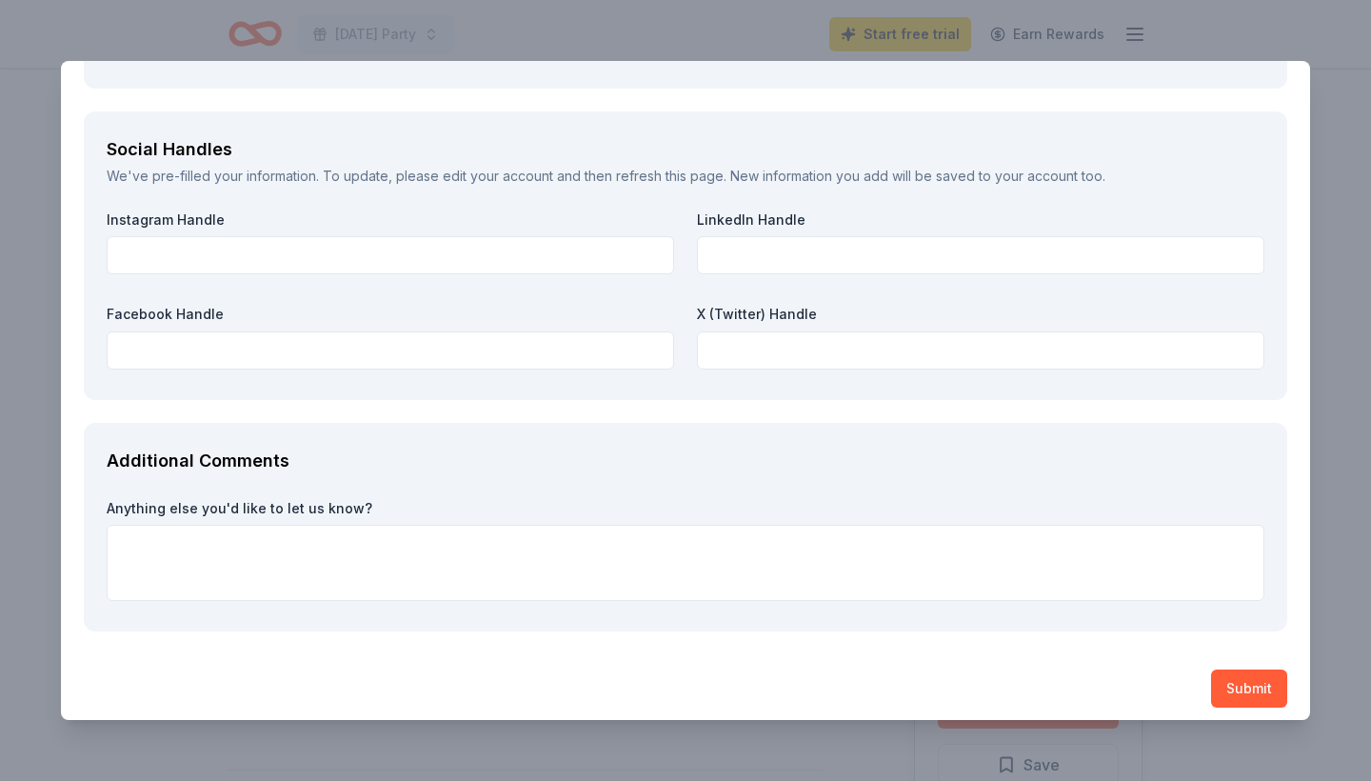
drag, startPoint x: 269, startPoint y: 550, endPoint x: 217, endPoint y: 754, distance: 210.3
click at [217, 754] on div "Grüns Save Report a mistake Due [DATE] 11 applies last week Requirements Reques…" at bounding box center [685, 390] width 1371 height 781
click at [1254, 673] on button "Submit" at bounding box center [1249, 688] width 76 height 38
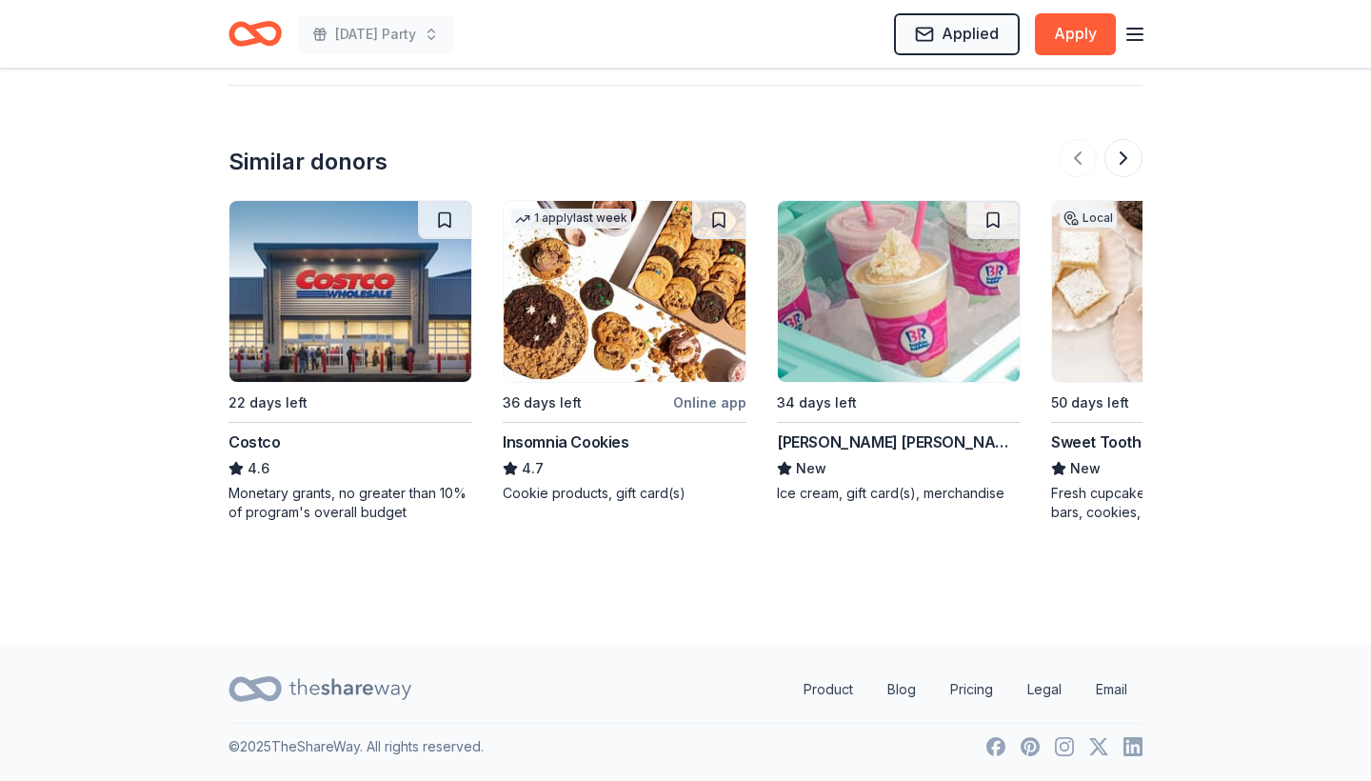
scroll to position [1705, 0]
click at [646, 327] on img at bounding box center [625, 291] width 242 height 181
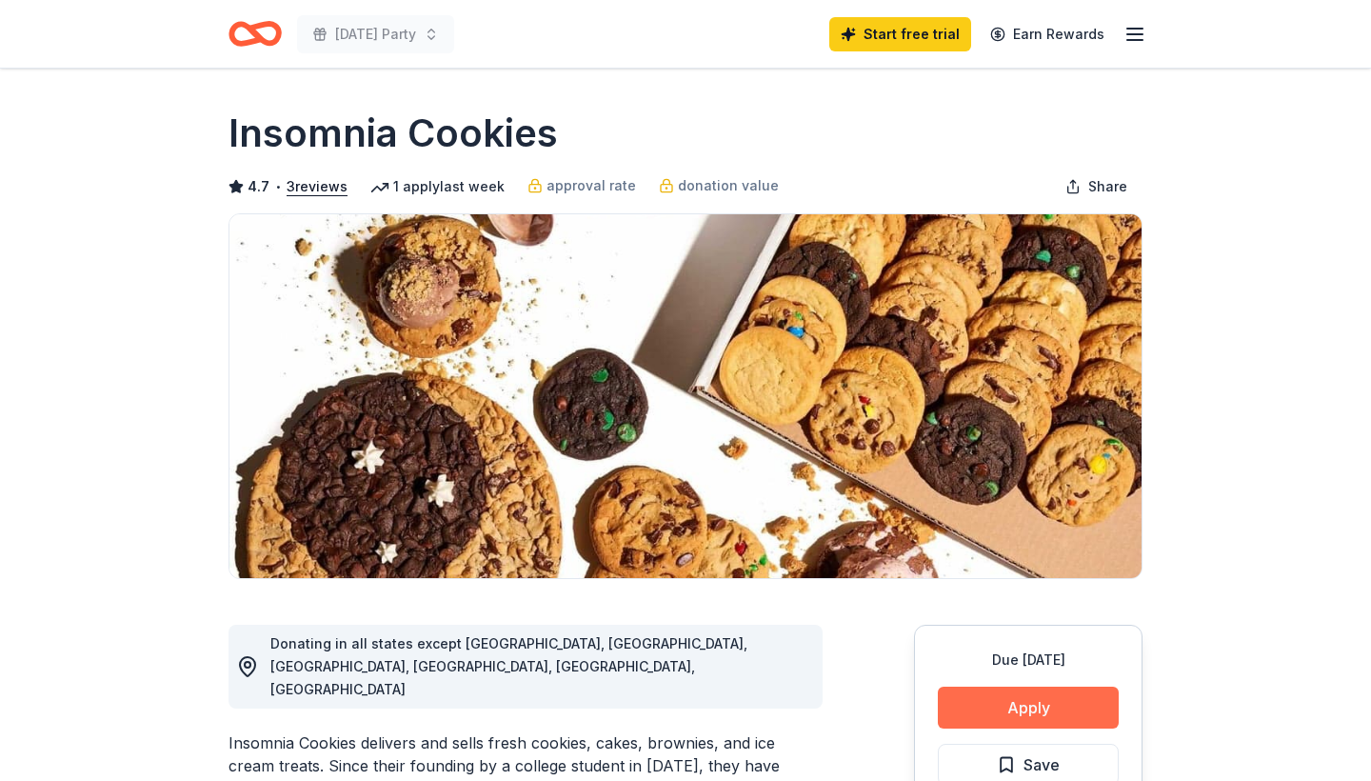
click at [1008, 703] on button "Apply" at bounding box center [1028, 707] width 181 height 42
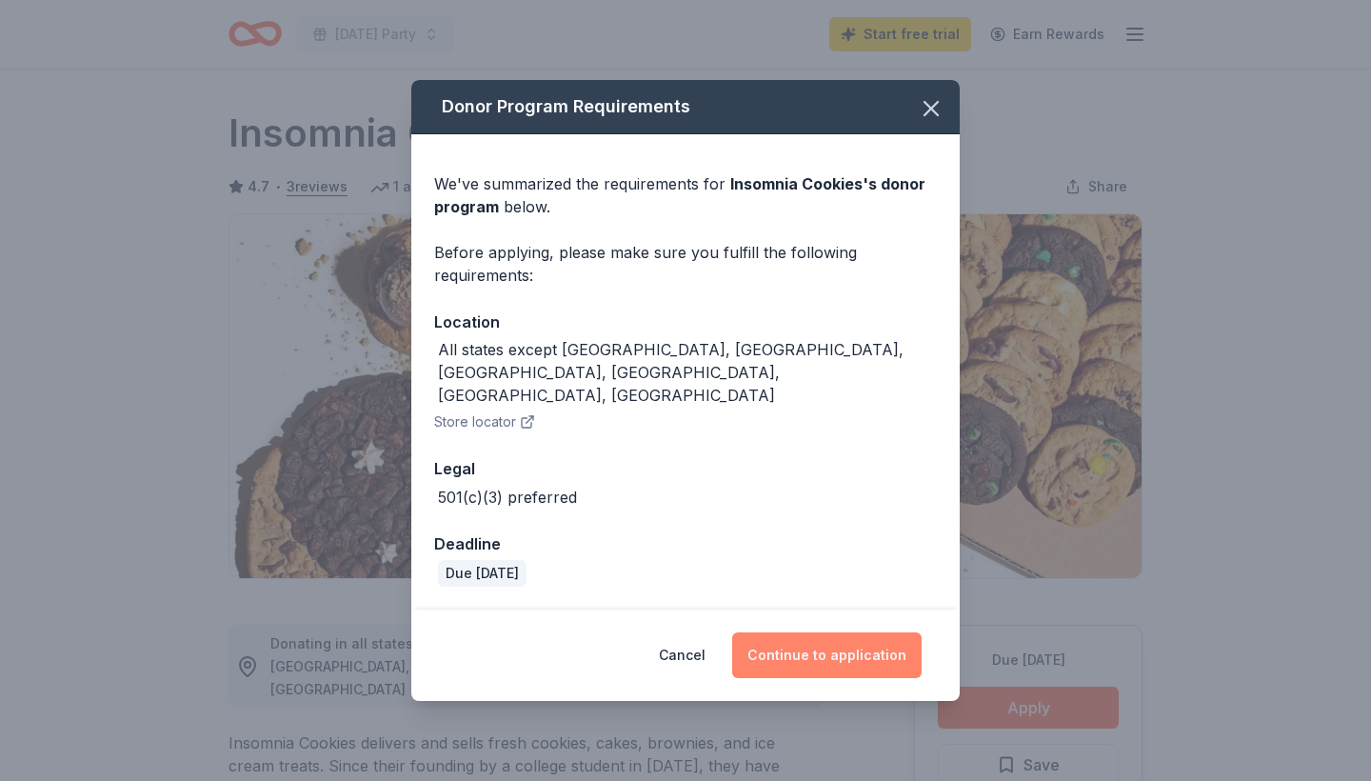
click at [810, 636] on button "Continue to application" at bounding box center [826, 655] width 189 height 46
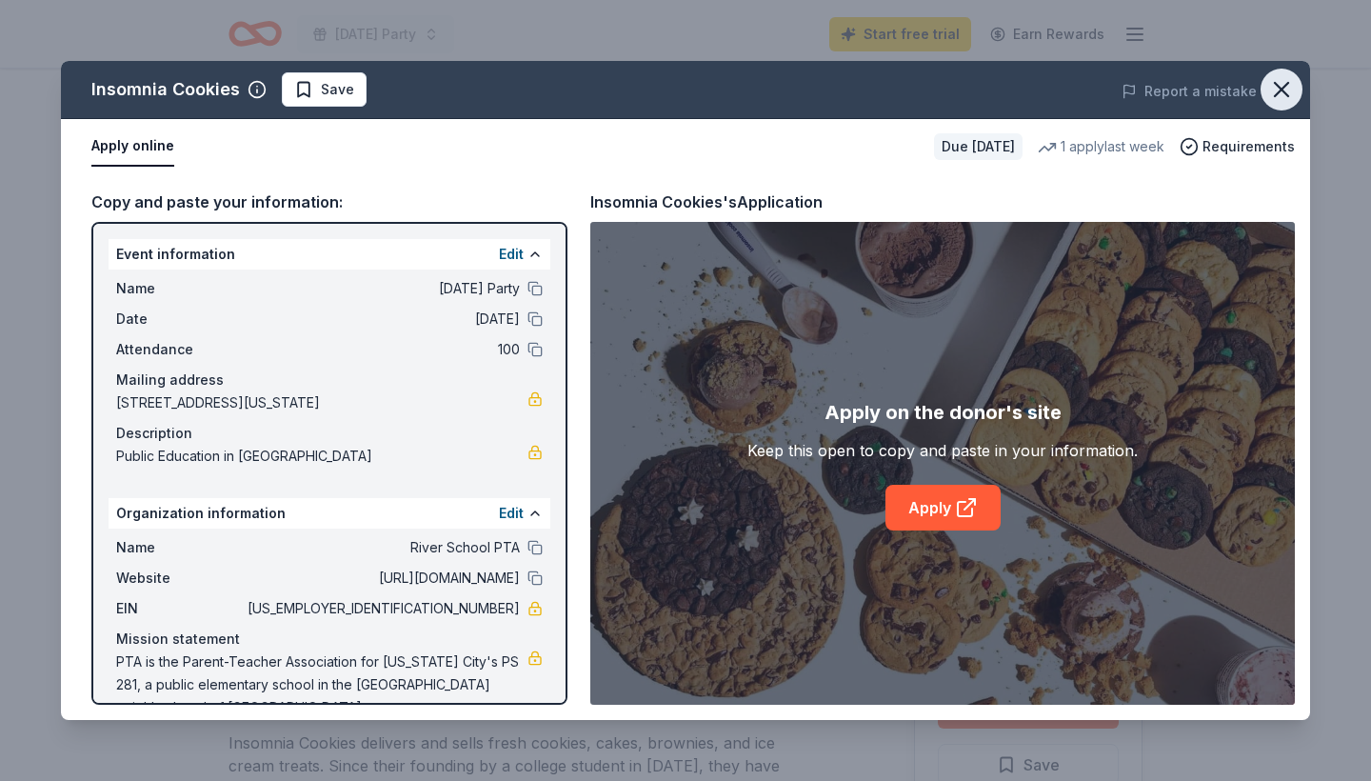
click at [1290, 89] on icon "button" at bounding box center [1281, 89] width 27 height 27
